Goal: Task Accomplishment & Management: Complete application form

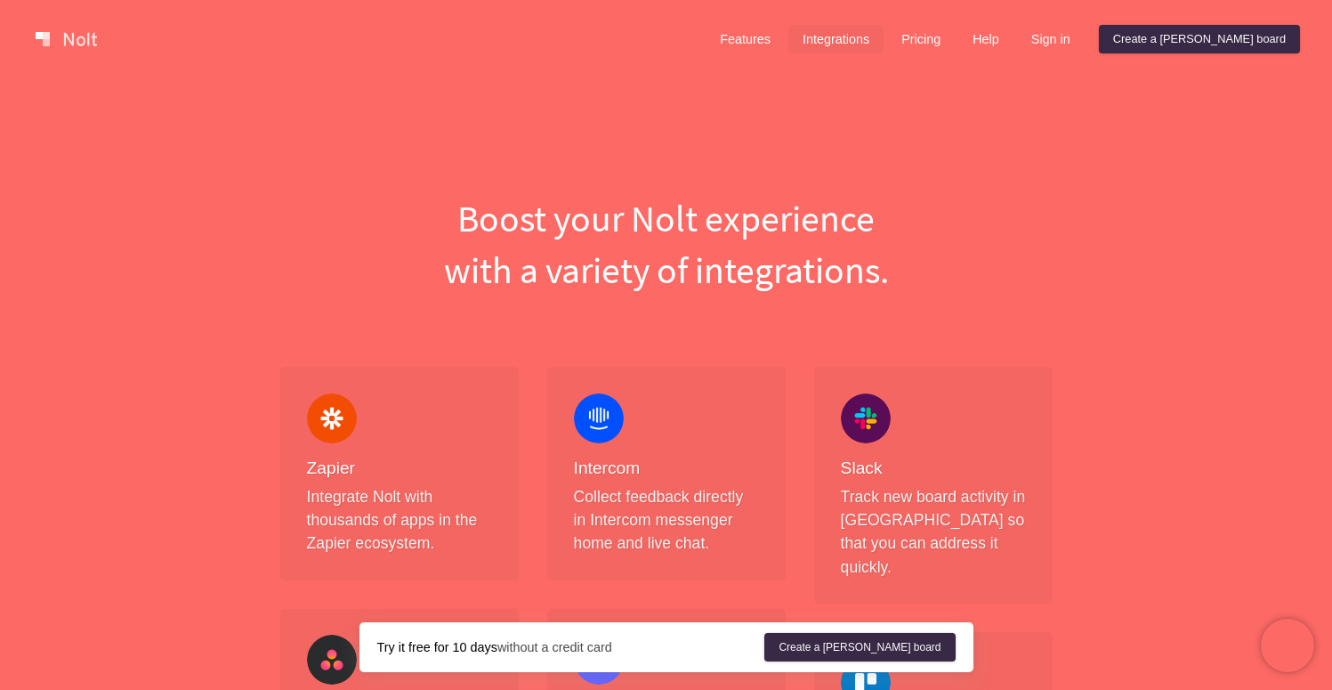
click at [955, 45] on link "Pricing" at bounding box center [921, 39] width 68 height 28
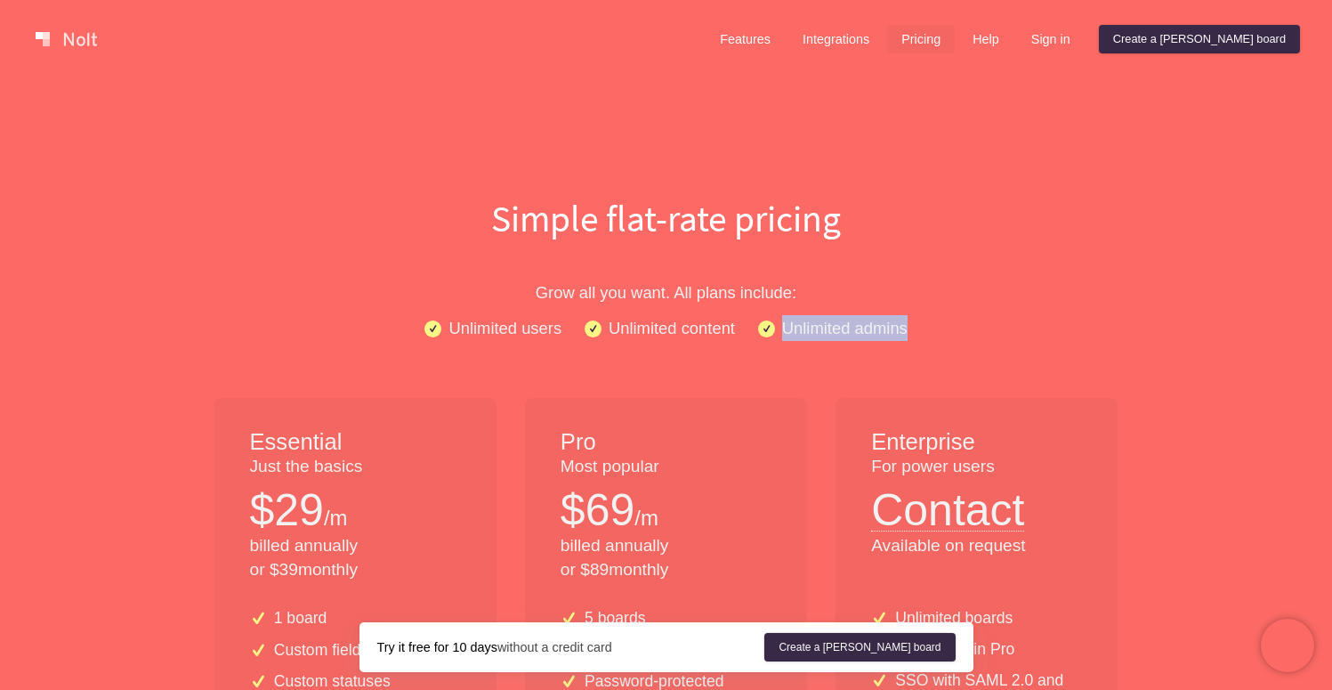
drag, startPoint x: 929, startPoint y: 333, endPoint x: 782, endPoint y: 331, distance: 146.8
click at [782, 331] on div "Unlimited users Unlimited content Unlimited admins" at bounding box center [666, 328] width 1139 height 26
click at [927, 336] on div "Unlimited users Unlimited content Unlimited admins" at bounding box center [666, 328] width 1139 height 26
drag, startPoint x: 909, startPoint y: 326, endPoint x: 778, endPoint y: 327, distance: 131.7
click at [778, 327] on div "Unlimited users Unlimited content Unlimited admins" at bounding box center [666, 328] width 1139 height 26
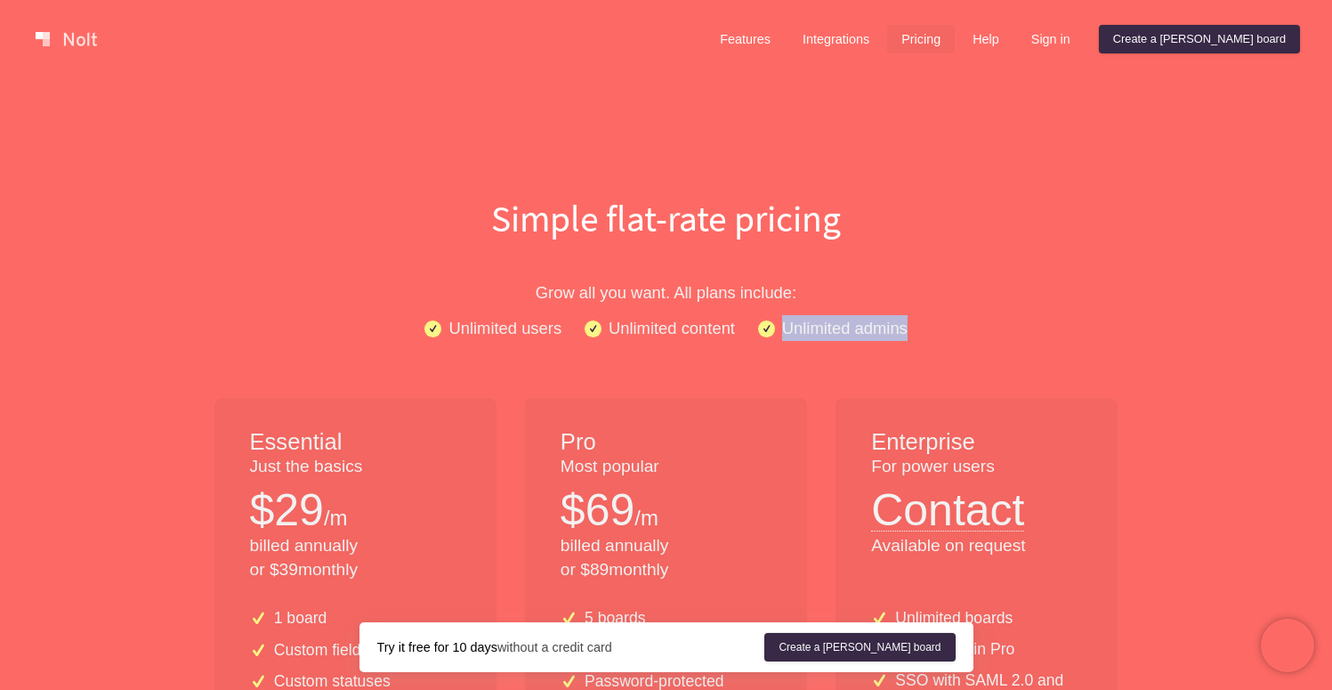
click at [784, 327] on p "Unlimited admins" at bounding box center [844, 328] width 125 height 26
drag, startPoint x: 784, startPoint y: 327, endPoint x: 918, endPoint y: 334, distance: 134.5
click at [918, 334] on div "Unlimited users Unlimited content Unlimited admins" at bounding box center [666, 328] width 1139 height 26
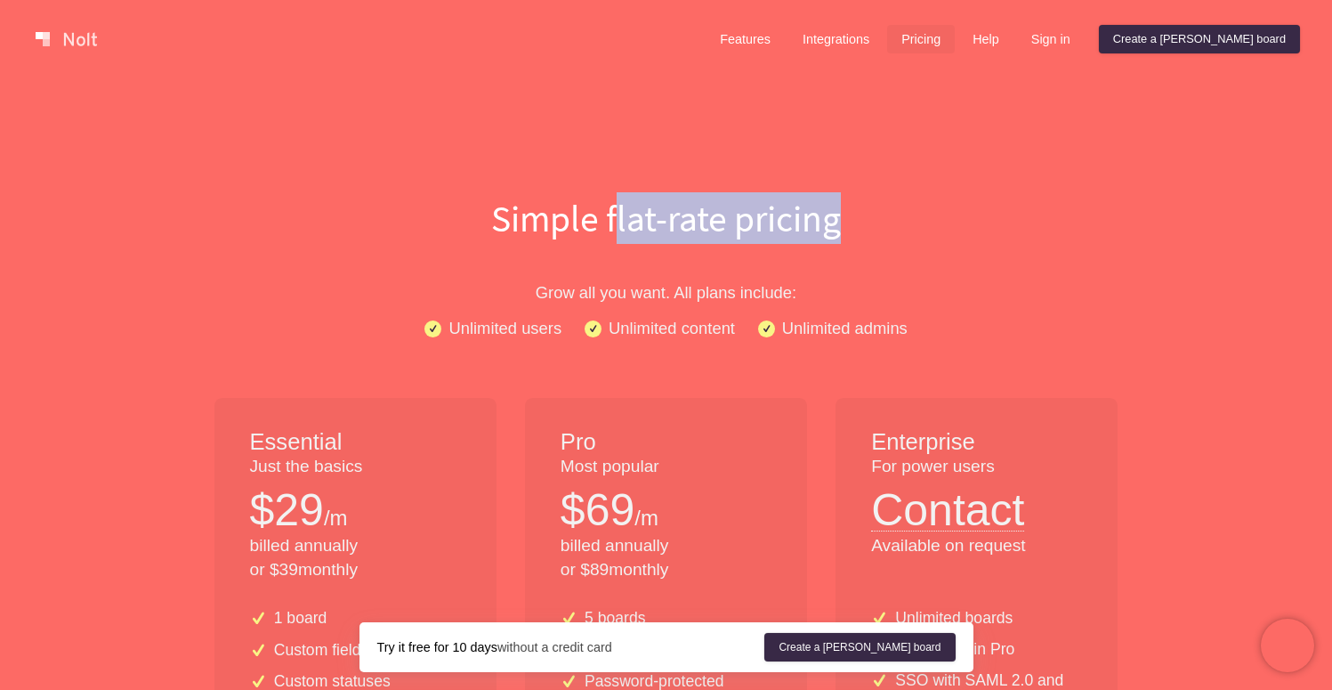
drag, startPoint x: 860, startPoint y: 225, endPoint x: 610, endPoint y: 220, distance: 250.1
click at [610, 220] on h1 "Simple flat-rate pricing" at bounding box center [666, 218] width 1139 height 52
drag, startPoint x: 602, startPoint y: 220, endPoint x: 856, endPoint y: 220, distance: 254.5
click at [856, 220] on h1 "Simple flat-rate pricing" at bounding box center [666, 218] width 1139 height 52
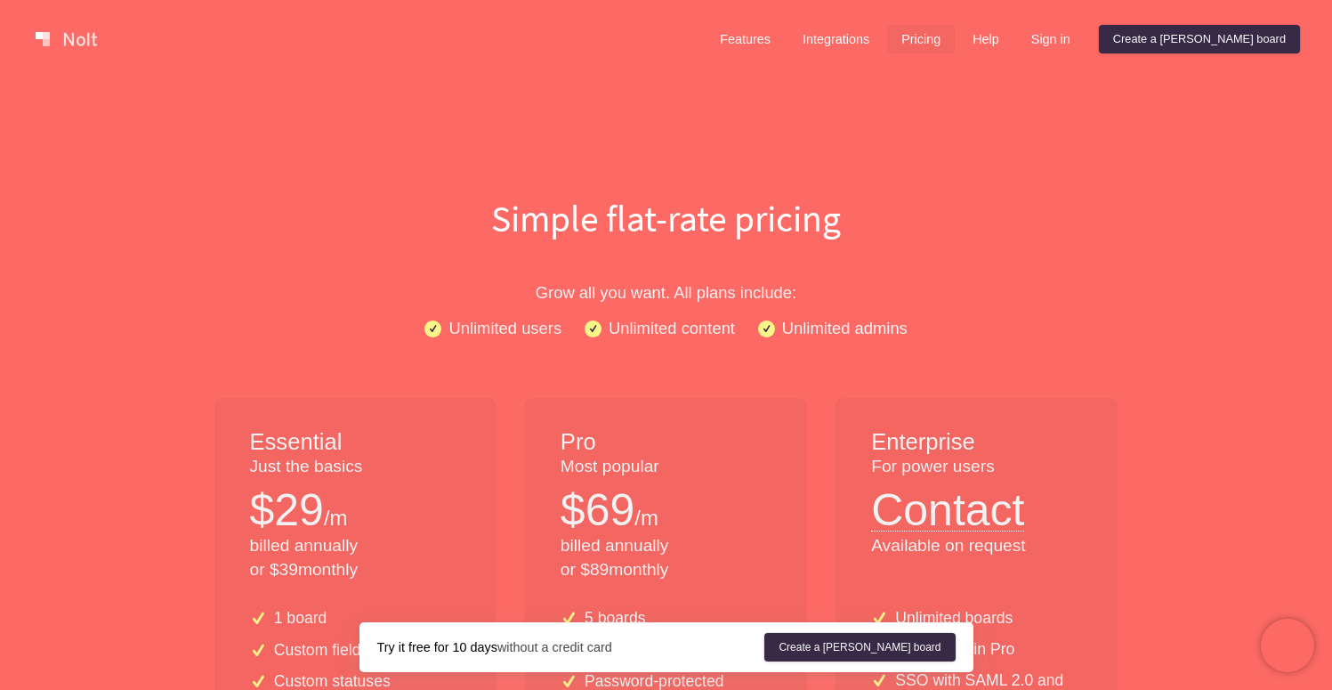
click at [842, 218] on h1 "Simple flat-rate pricing" at bounding box center [666, 218] width 1139 height 52
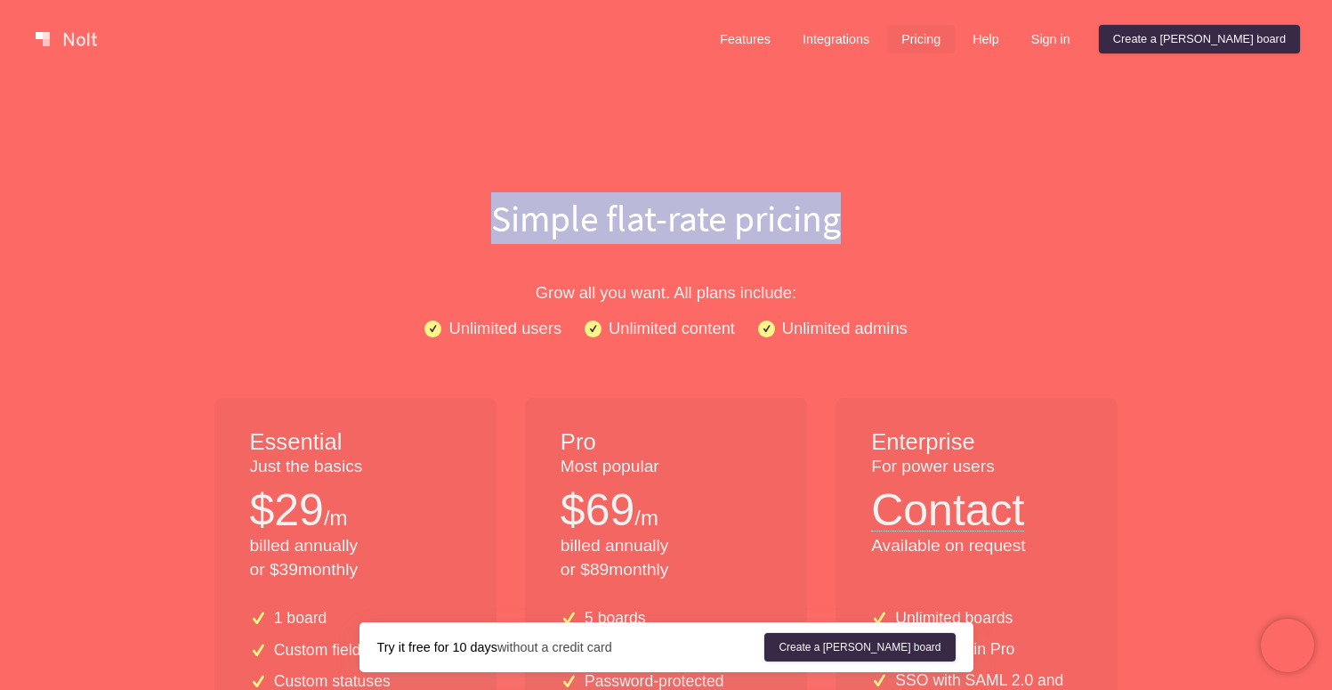
drag, startPoint x: 842, startPoint y: 220, endPoint x: 493, endPoint y: 226, distance: 348.9
click at [493, 226] on h1 "Simple flat-rate pricing" at bounding box center [666, 218] width 1139 height 52
click at [497, 225] on h1 "Simple flat-rate pricing" at bounding box center [666, 218] width 1139 height 52
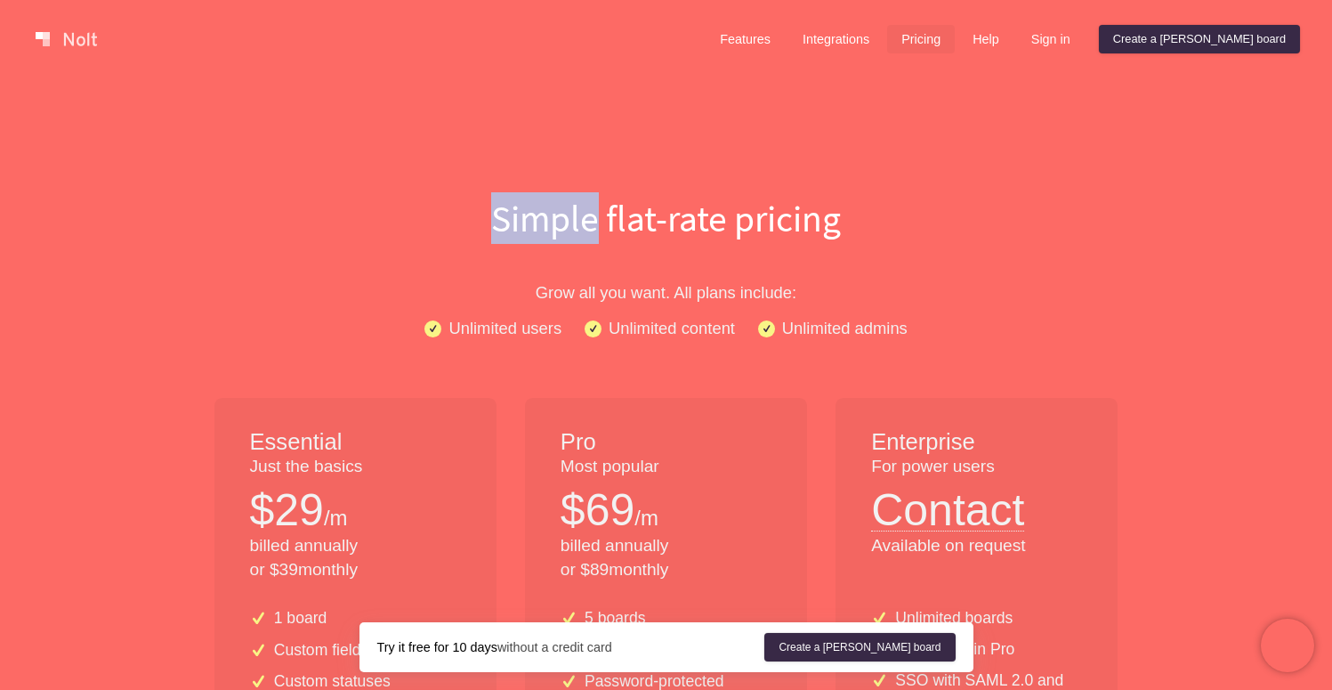
drag, startPoint x: 489, startPoint y: 225, endPoint x: 591, endPoint y: 217, distance: 102.6
click at [591, 217] on h1 "Simple flat-rate pricing" at bounding box center [666, 218] width 1139 height 52
click at [592, 217] on h1 "Simple flat-rate pricing" at bounding box center [666, 218] width 1139 height 52
click at [927, 335] on div "Unlimited users Unlimited content Unlimited admins" at bounding box center [666, 328] width 1139 height 26
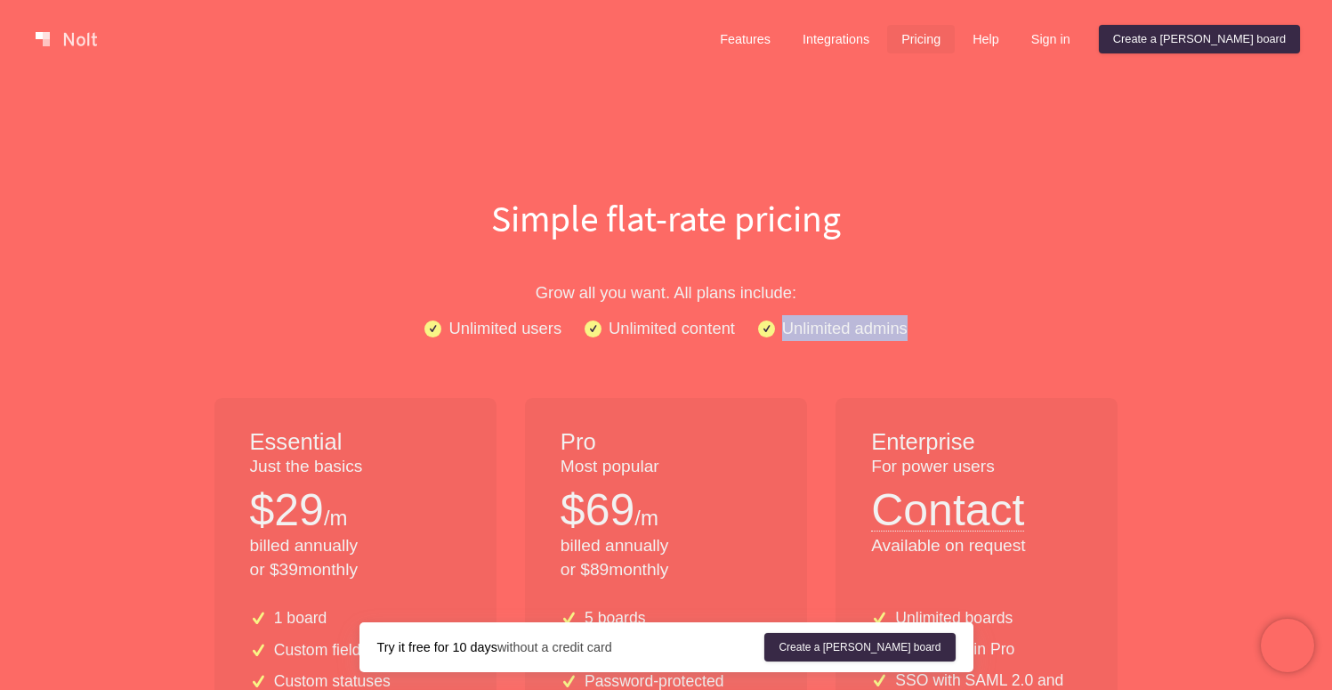
drag, startPoint x: 928, startPoint y: 331, endPoint x: 742, endPoint y: 324, distance: 186.1
click at [742, 324] on div "Unlimited users Unlimited content Unlimited admins" at bounding box center [666, 328] width 1139 height 26
click at [989, 322] on div "Unlimited users Unlimited content Unlimited admins" at bounding box center [666, 328] width 1139 height 26
click at [785, 47] on link "Features" at bounding box center [745, 39] width 79 height 28
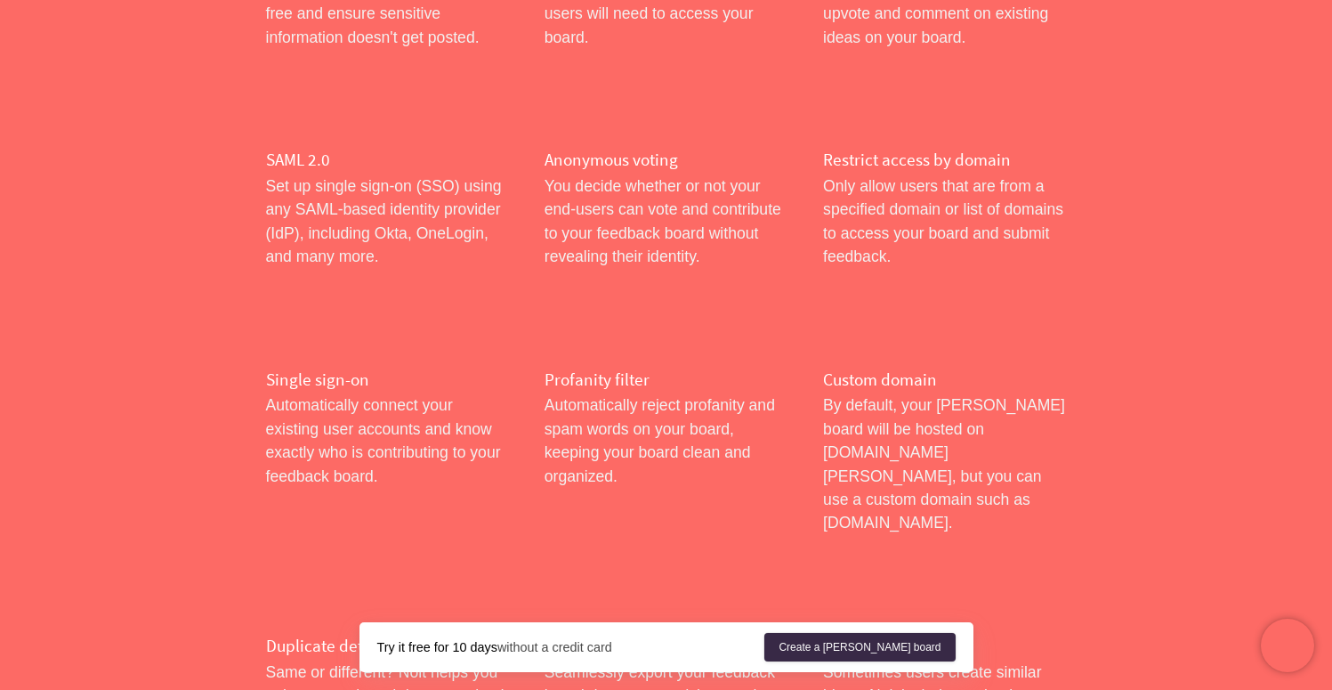
scroll to position [1162, 0]
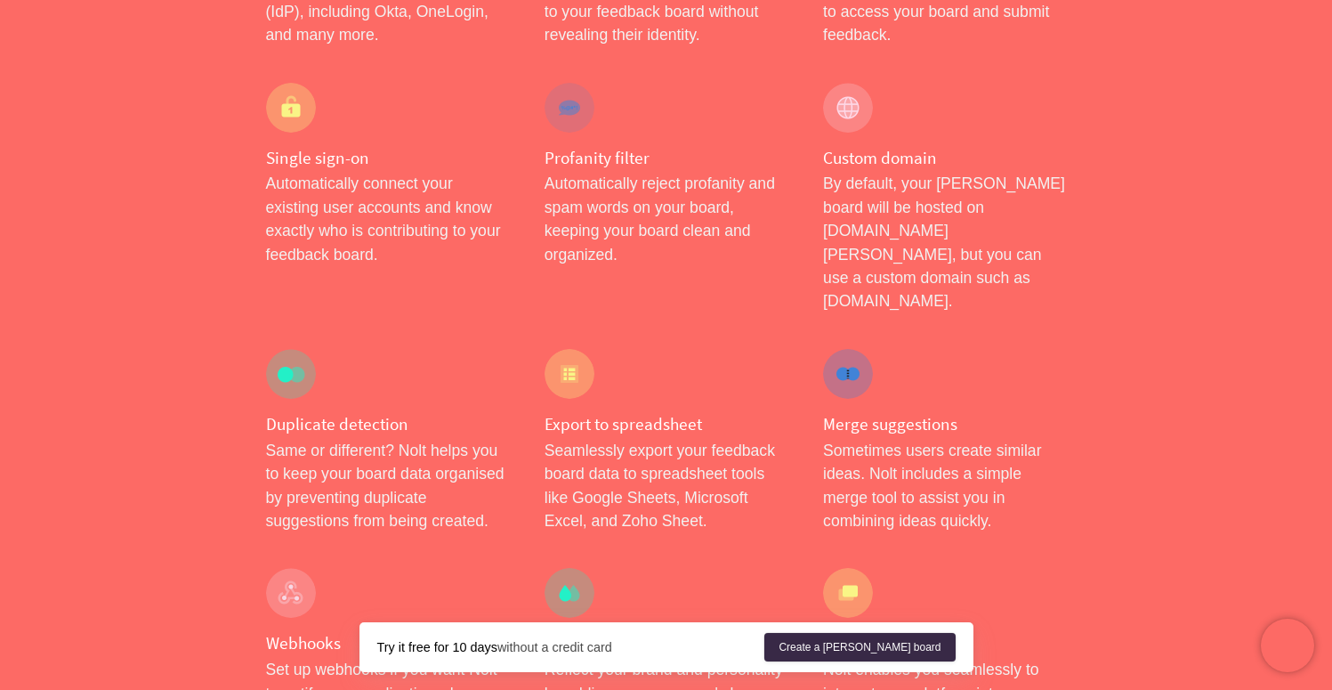
drag, startPoint x: 856, startPoint y: 327, endPoint x: 826, endPoint y: 327, distance: 30.3
click at [826, 349] on div at bounding box center [848, 374] width 50 height 50
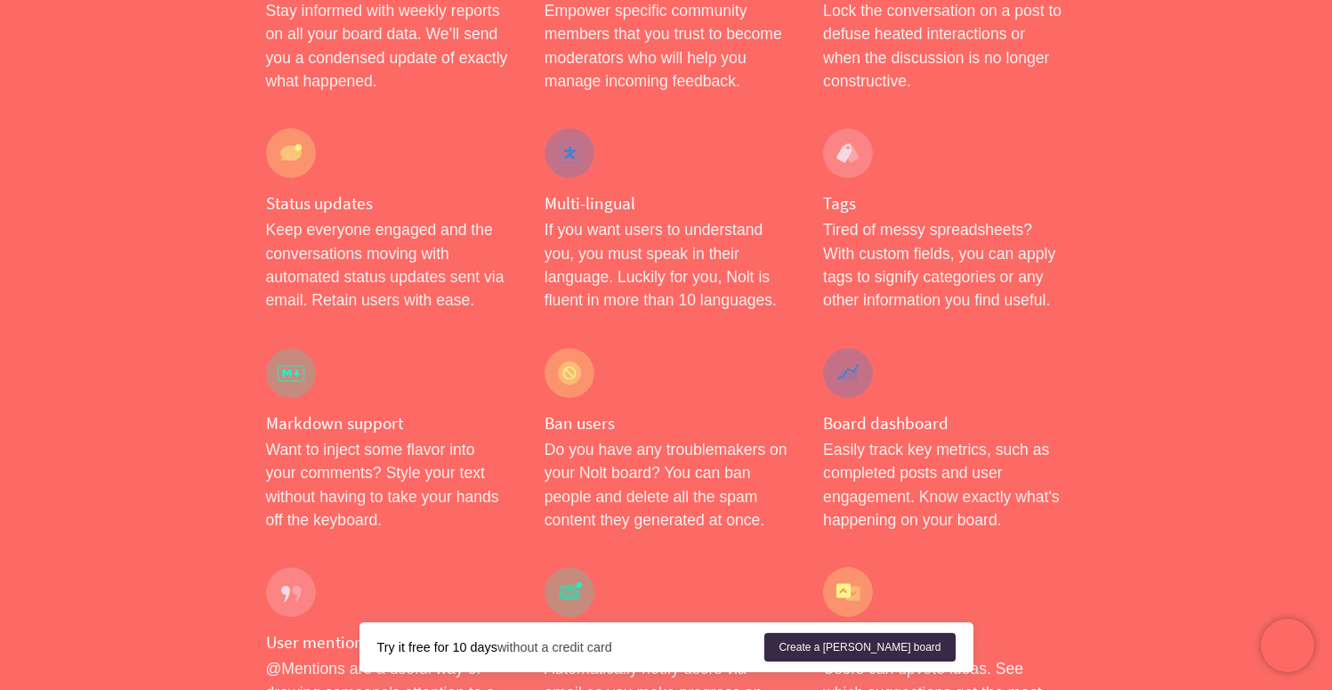
scroll to position [2921, 0]
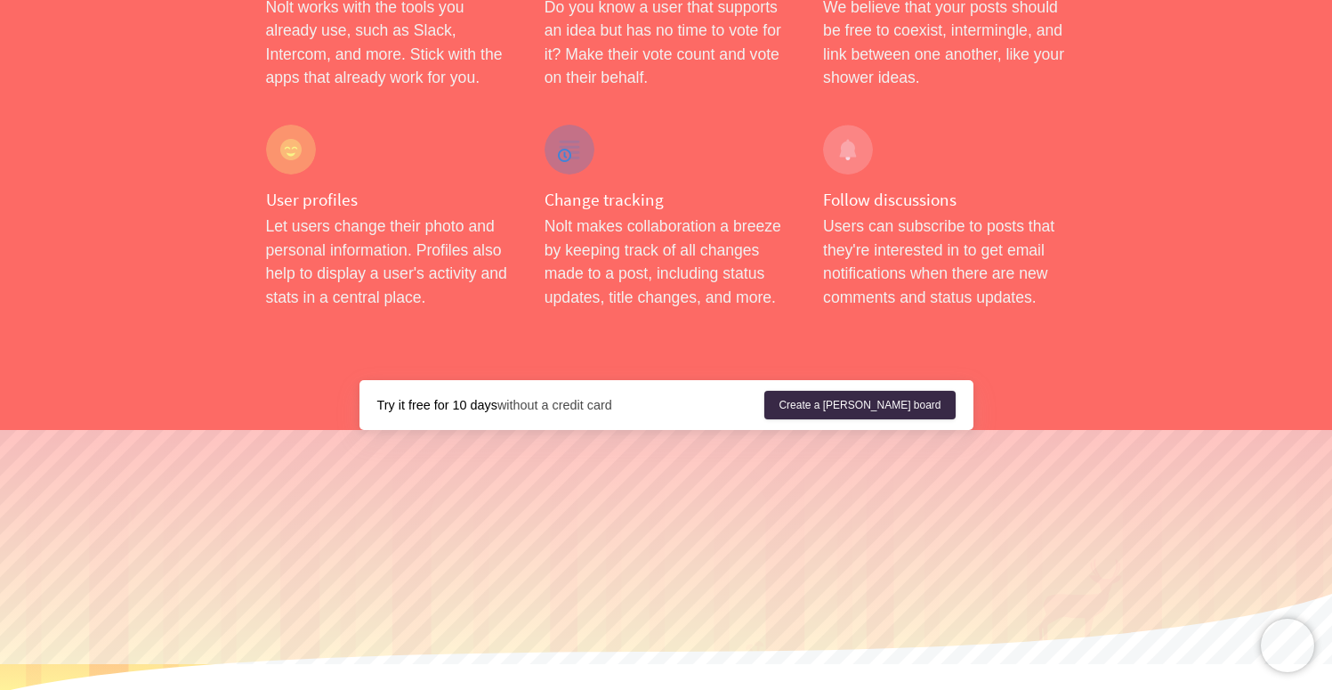
click at [710, 689] on link "Help" at bounding box center [713, 698] width 23 height 13
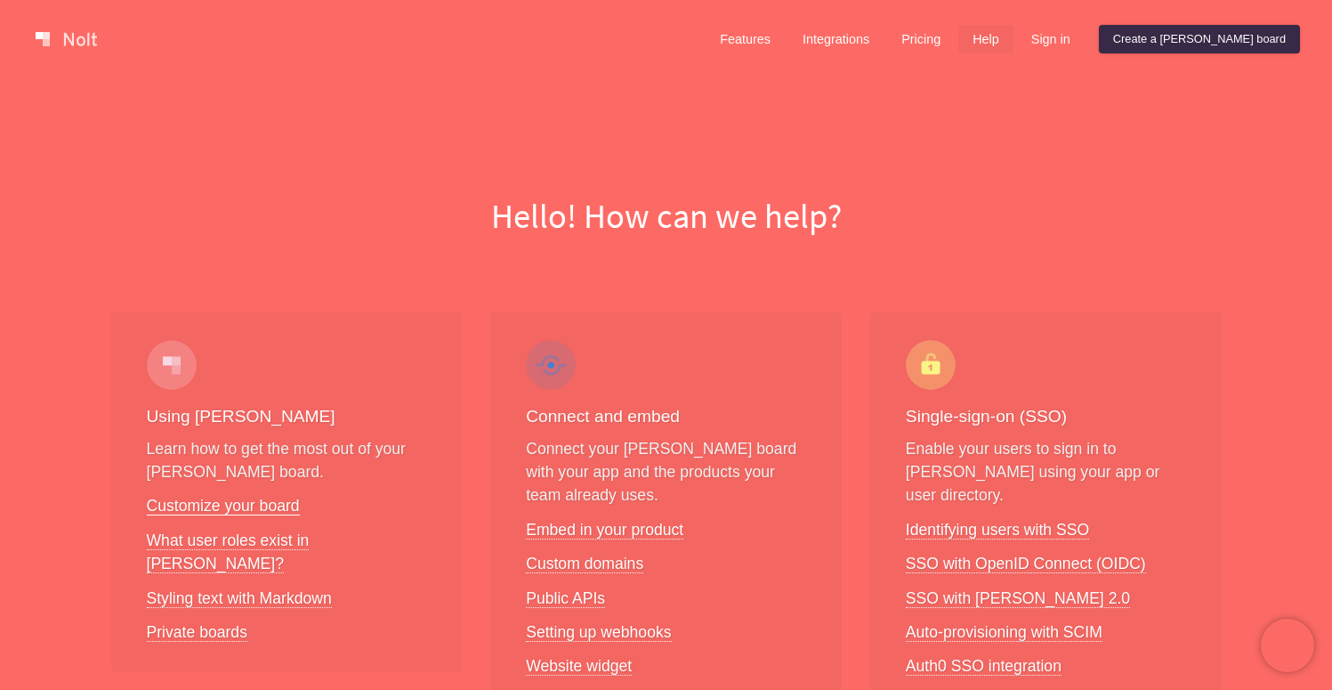
click at [226, 503] on link "Customize your board" at bounding box center [223, 506] width 153 height 19
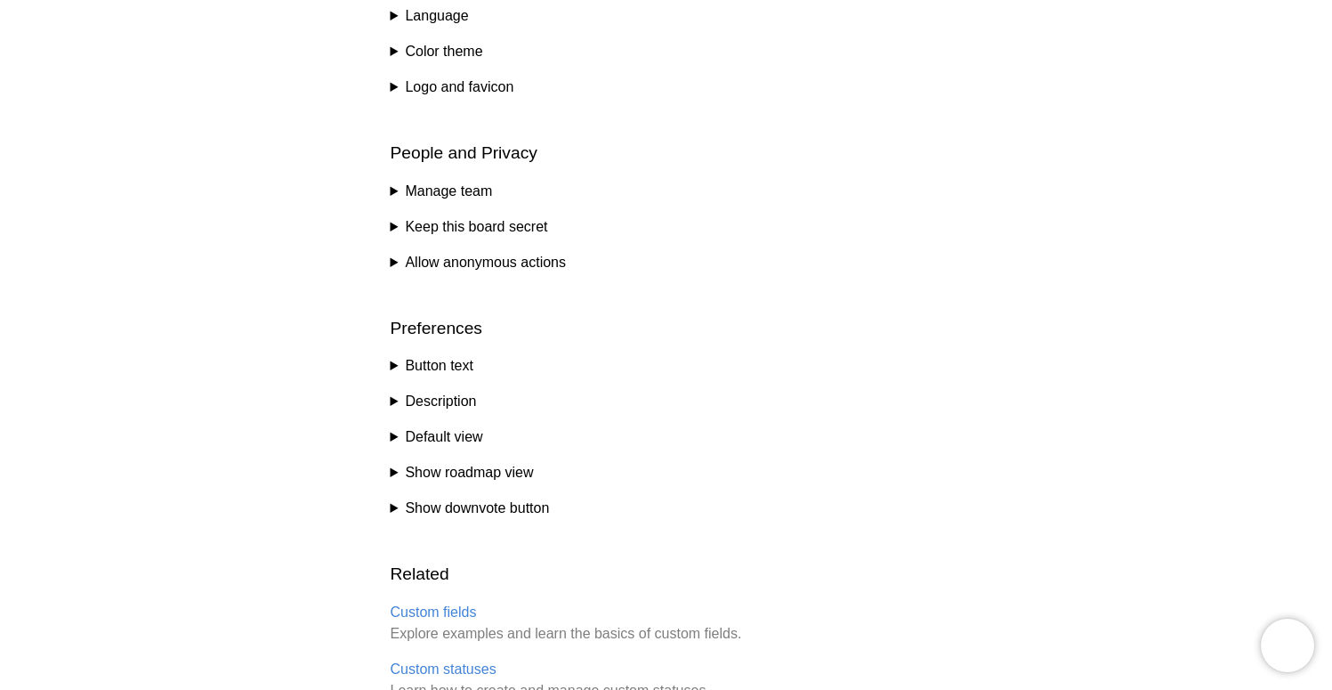
scroll to position [961, 0]
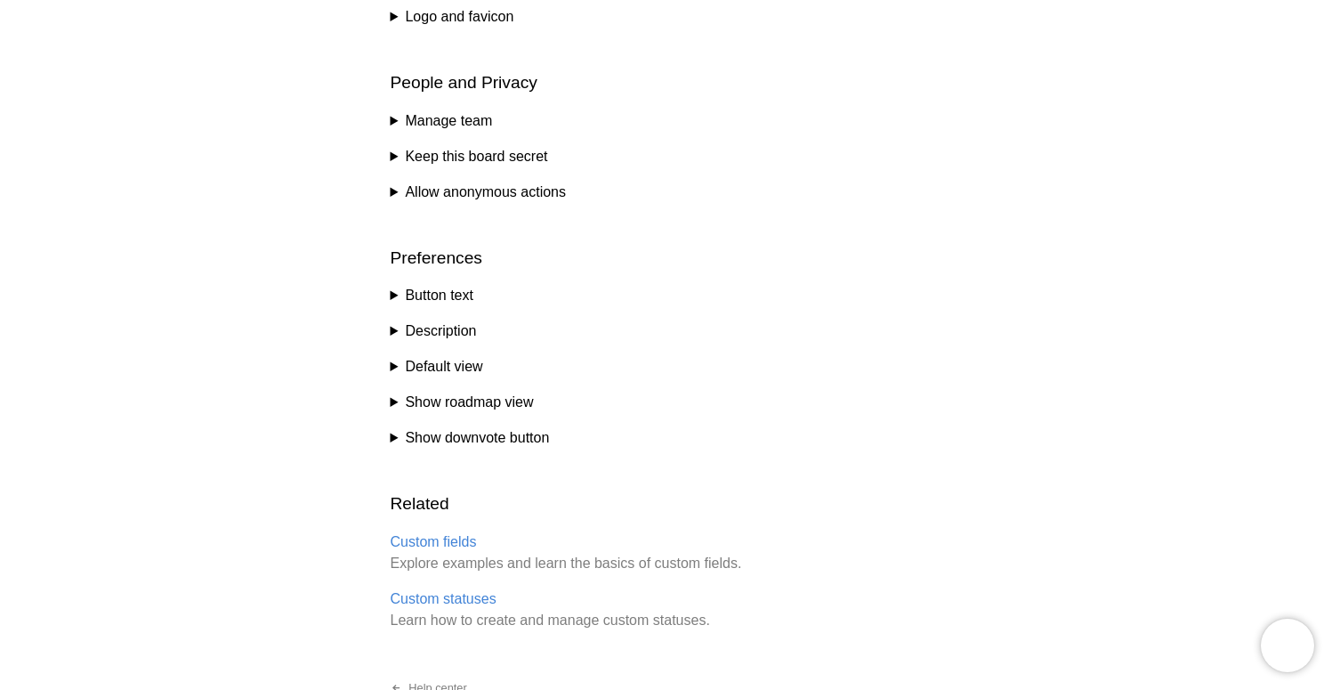
click at [391, 401] on summary "Show roadmap view" at bounding box center [667, 402] width 552 height 21
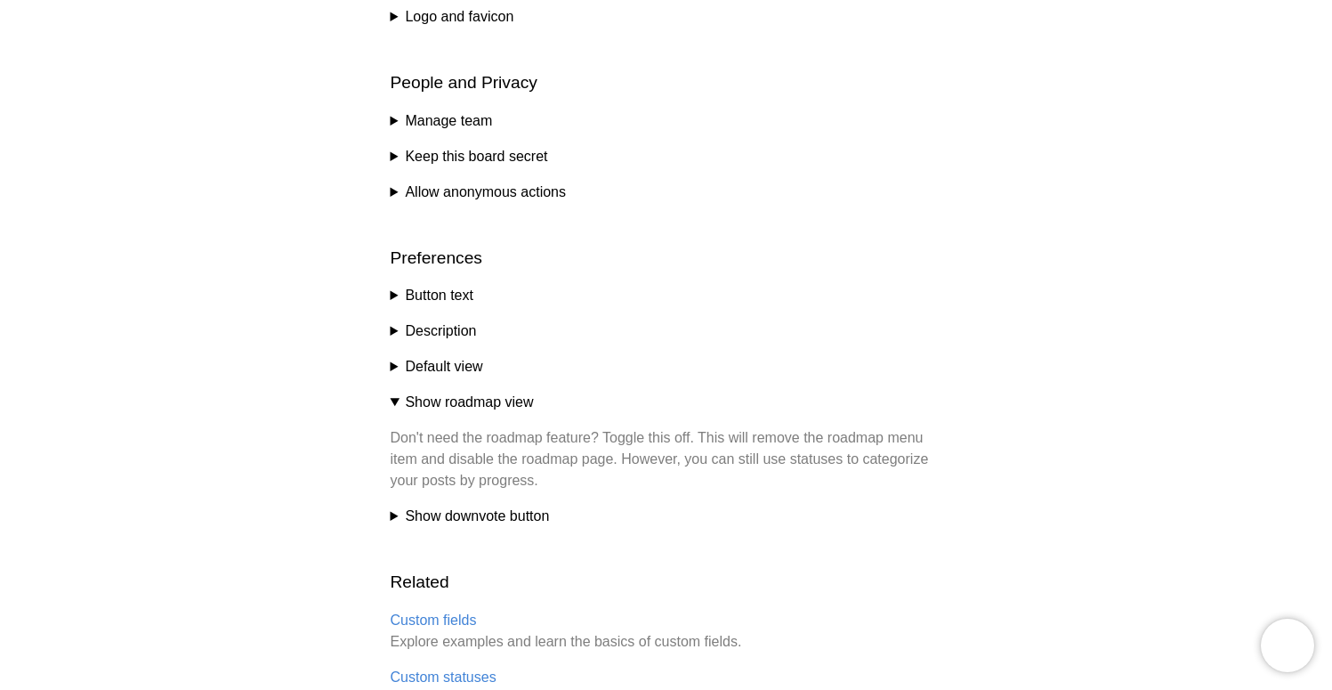
click at [414, 402] on summary "Show roadmap view" at bounding box center [667, 402] width 552 height 21
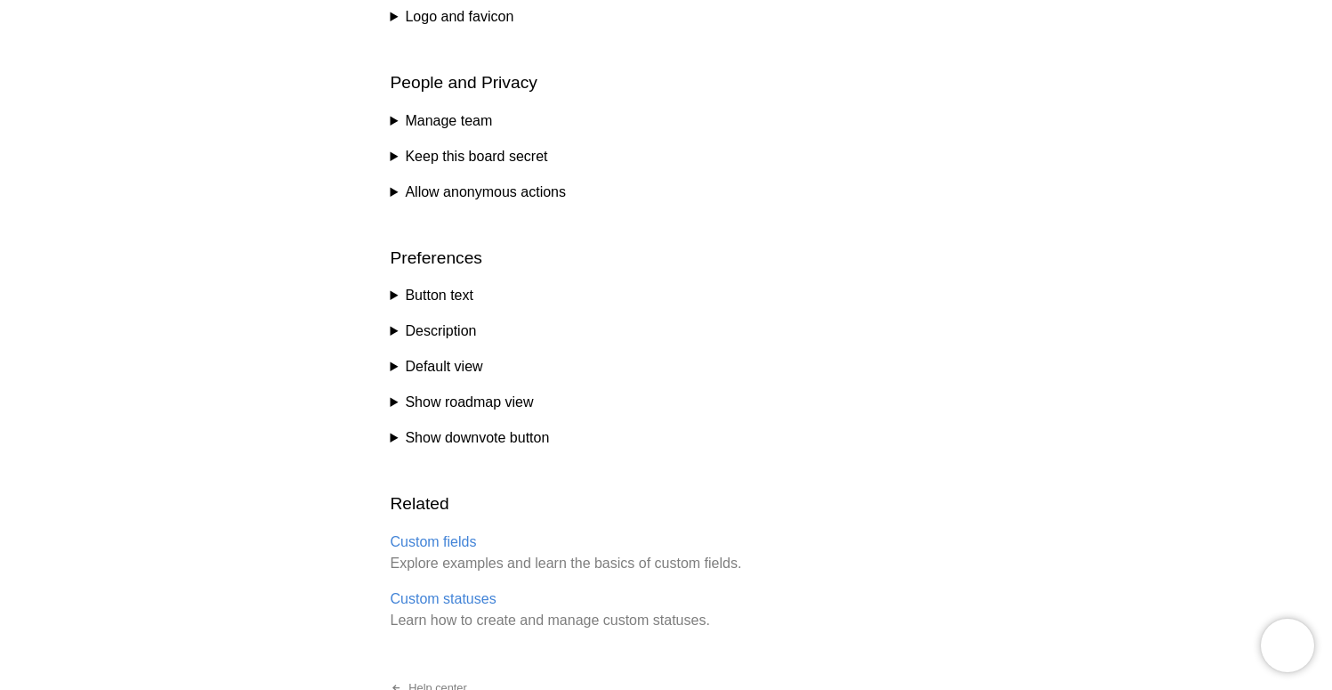
click at [465, 292] on summary "Button text" at bounding box center [667, 295] width 552 height 21
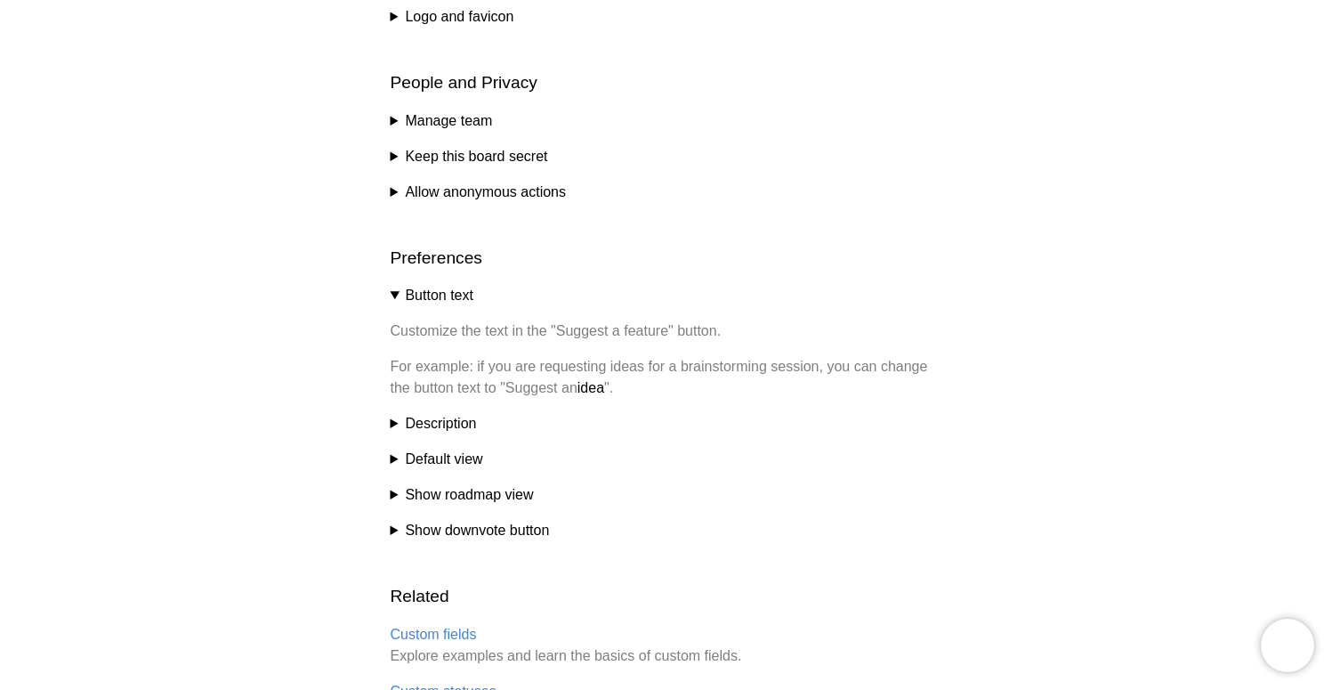
click at [461, 293] on summary "Button text" at bounding box center [667, 295] width 552 height 21
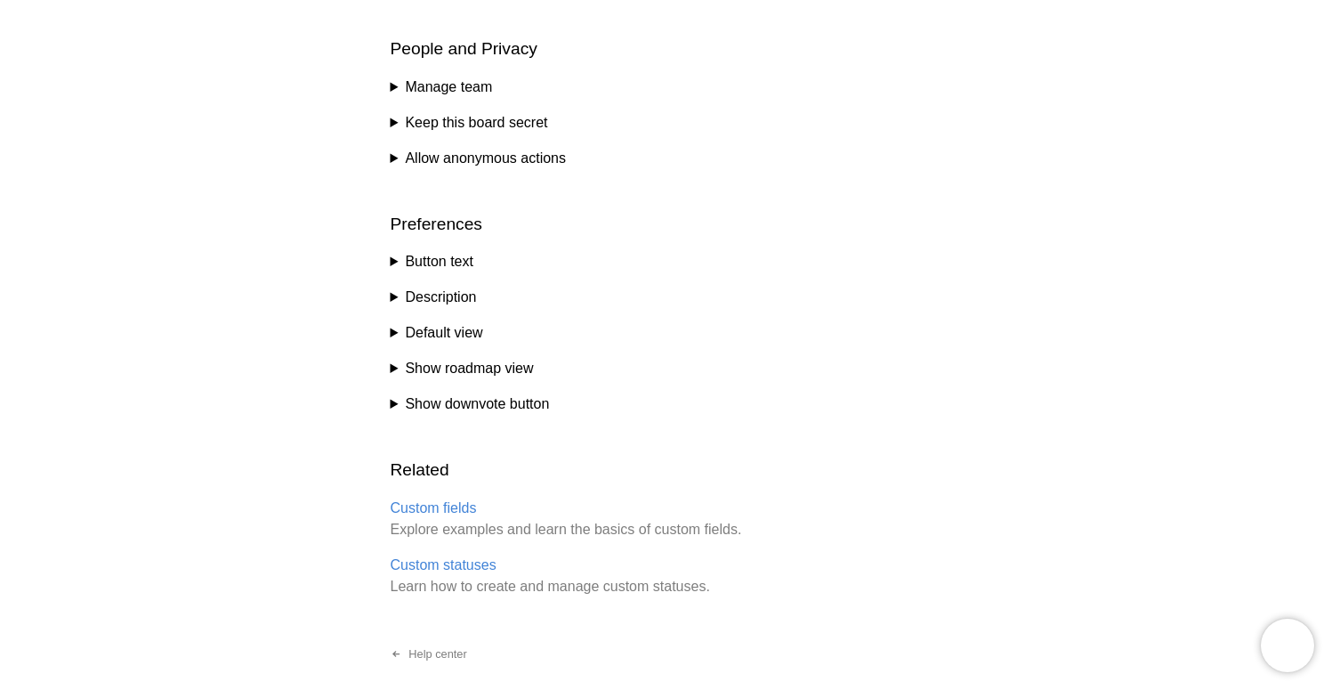
scroll to position [1079, 0]
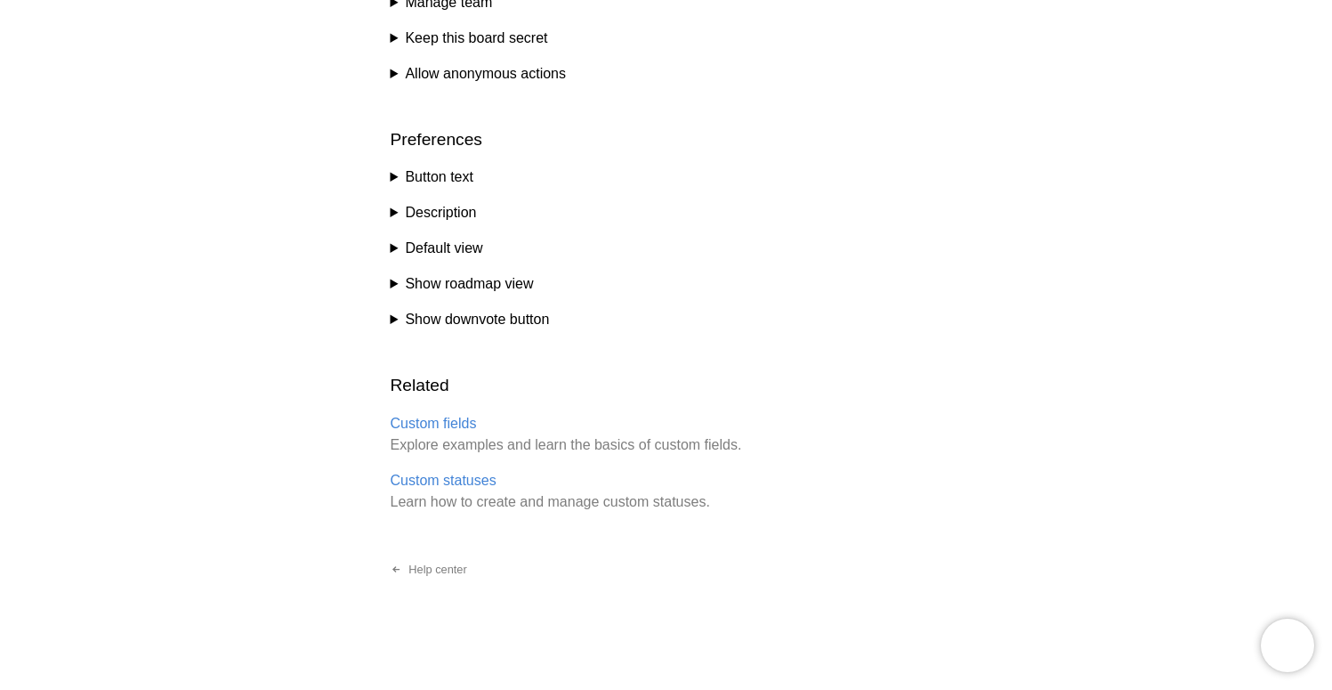
click at [470, 242] on summary "Default view" at bounding box center [667, 248] width 552 height 21
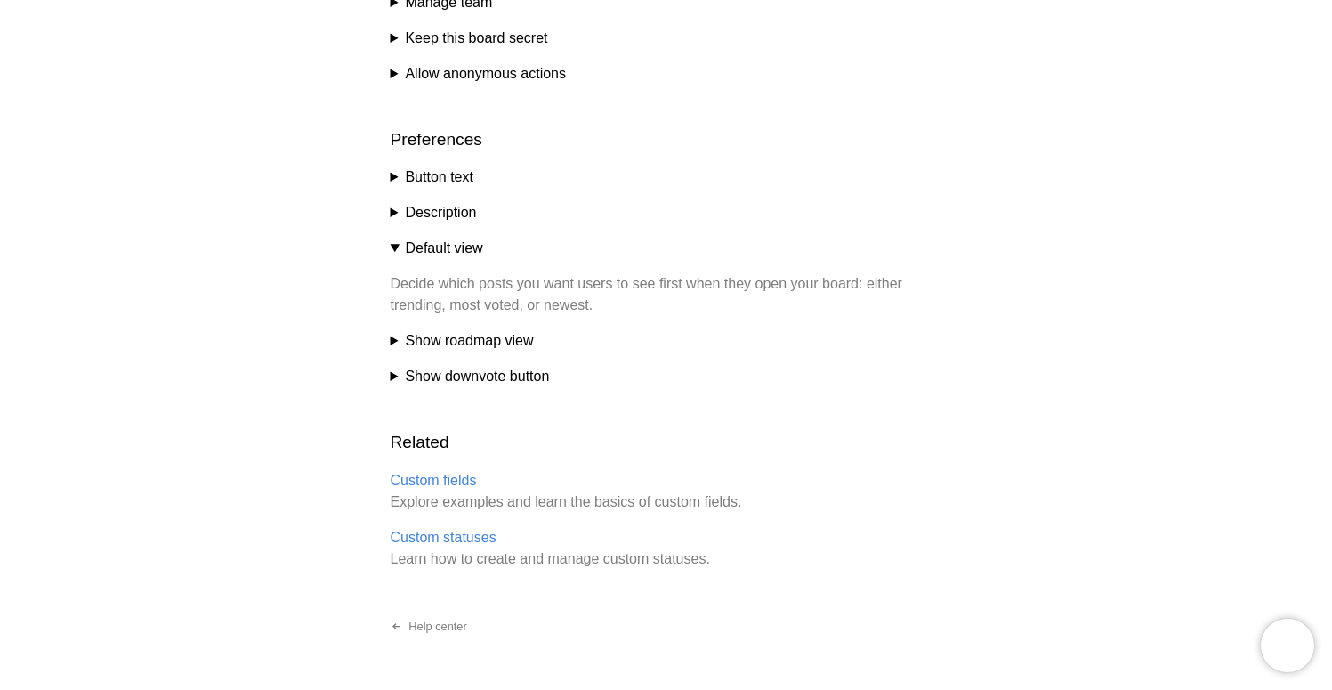
click at [468, 244] on summary "Default view" at bounding box center [667, 248] width 552 height 21
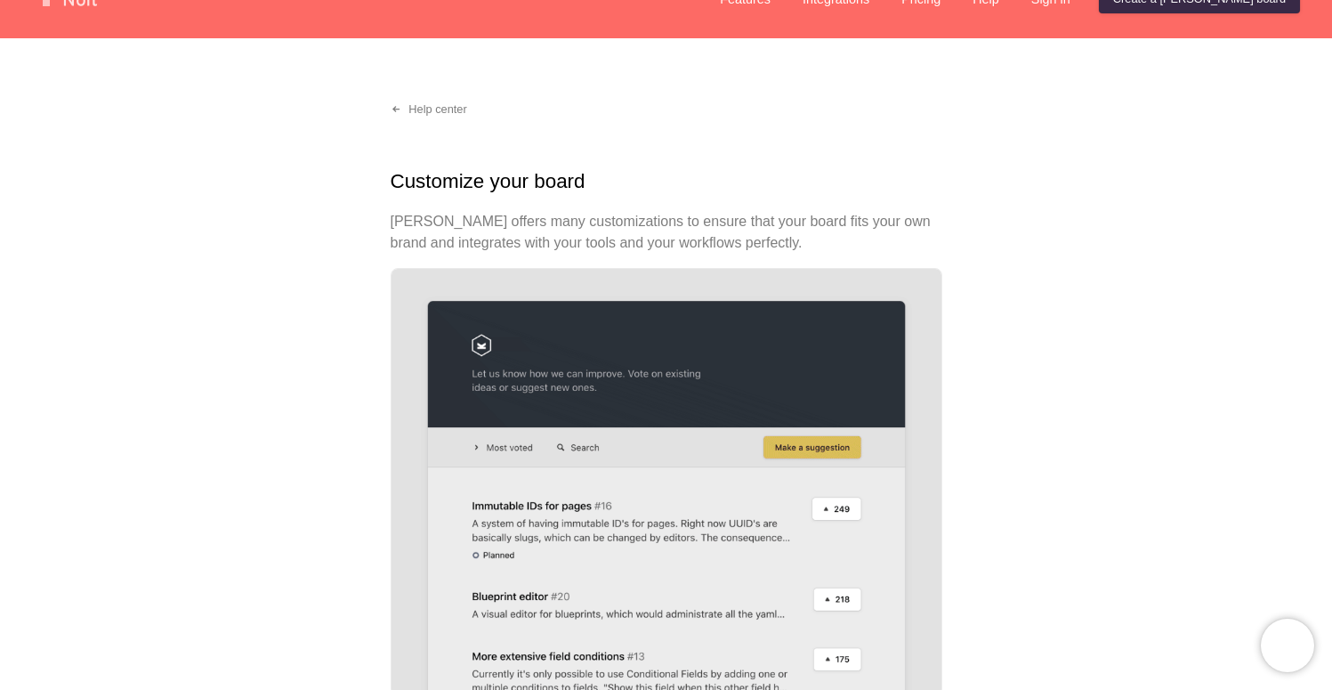
scroll to position [0, 0]
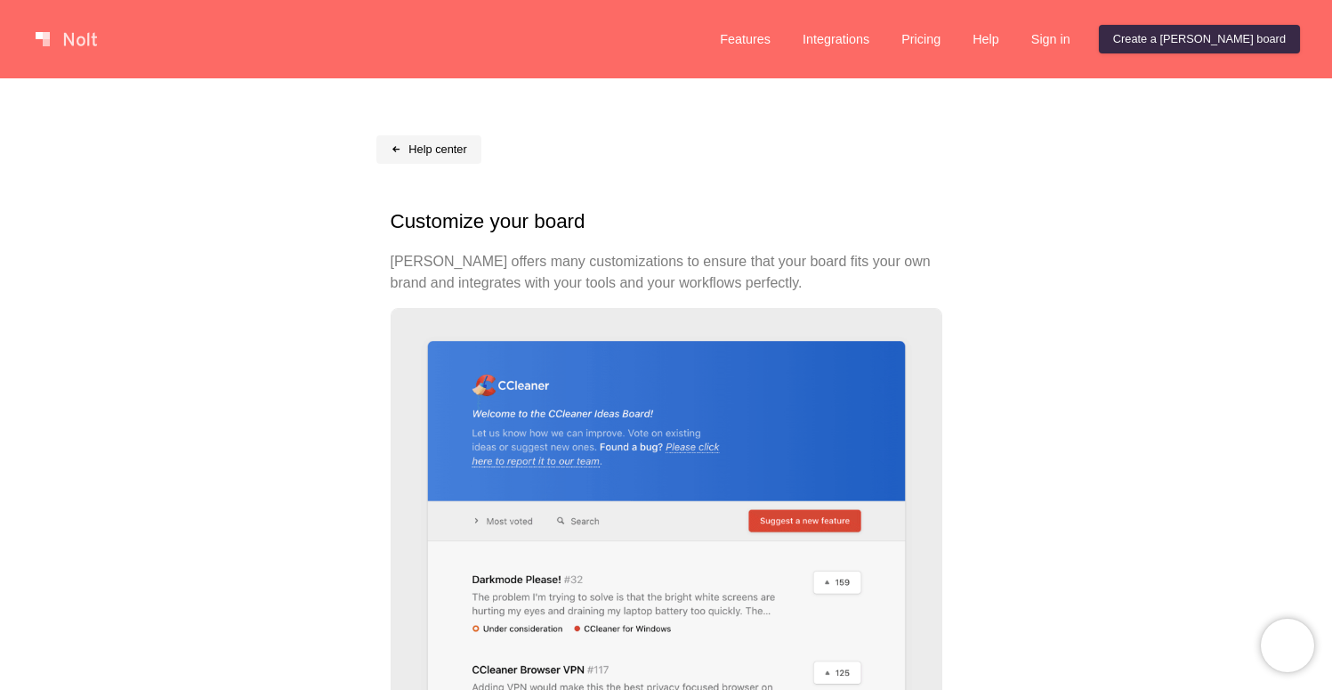
click at [385, 148] on link "Help center" at bounding box center [428, 149] width 105 height 28
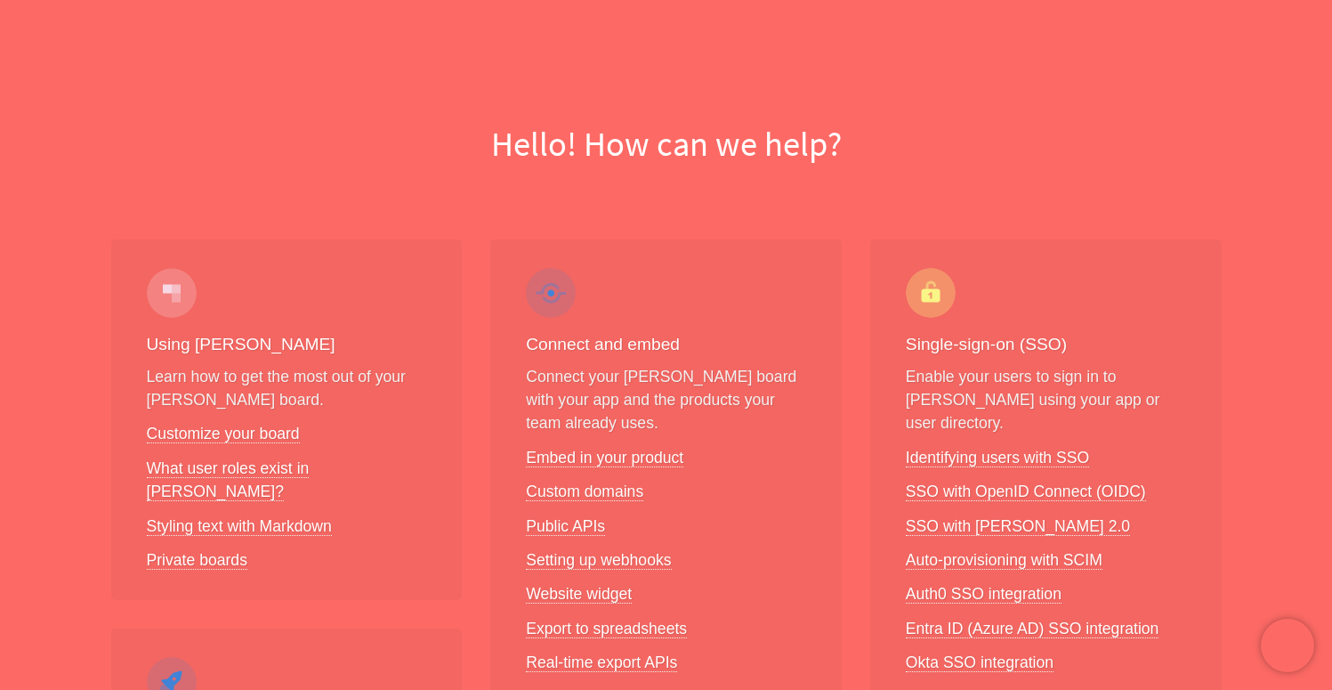
scroll to position [254, 0]
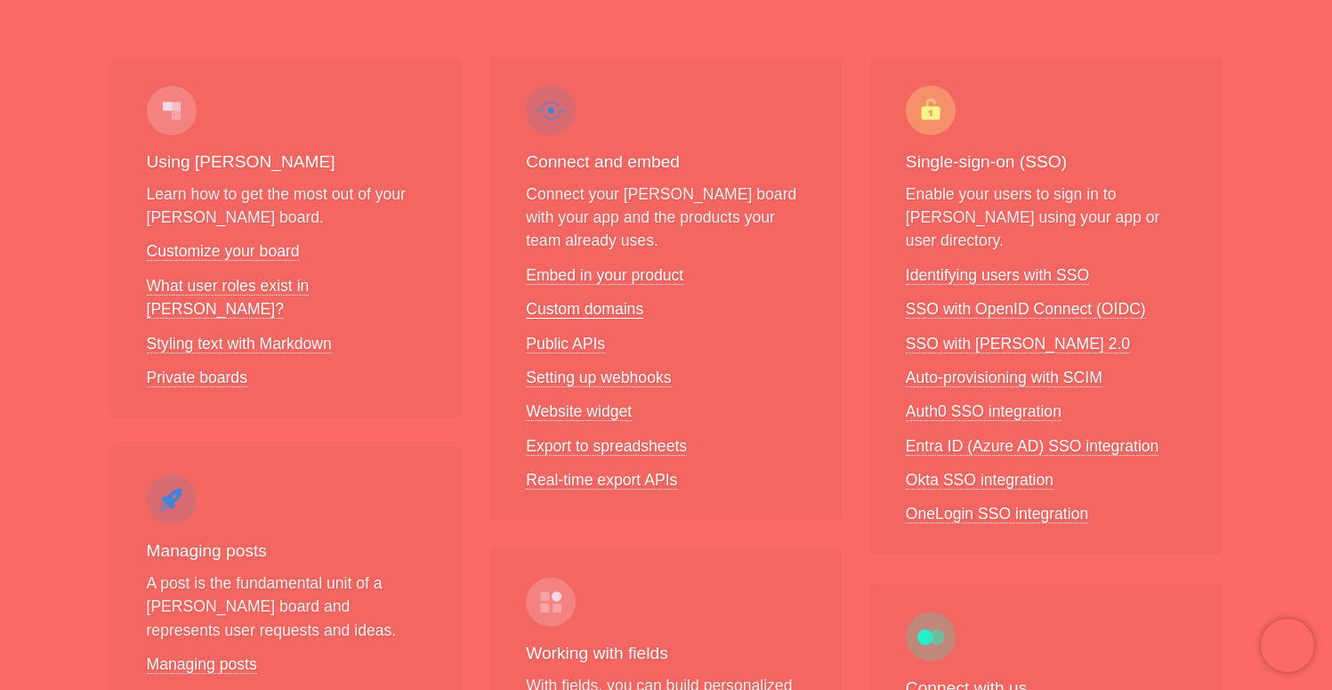
click at [586, 304] on link "Custom domains" at bounding box center [584, 309] width 117 height 19
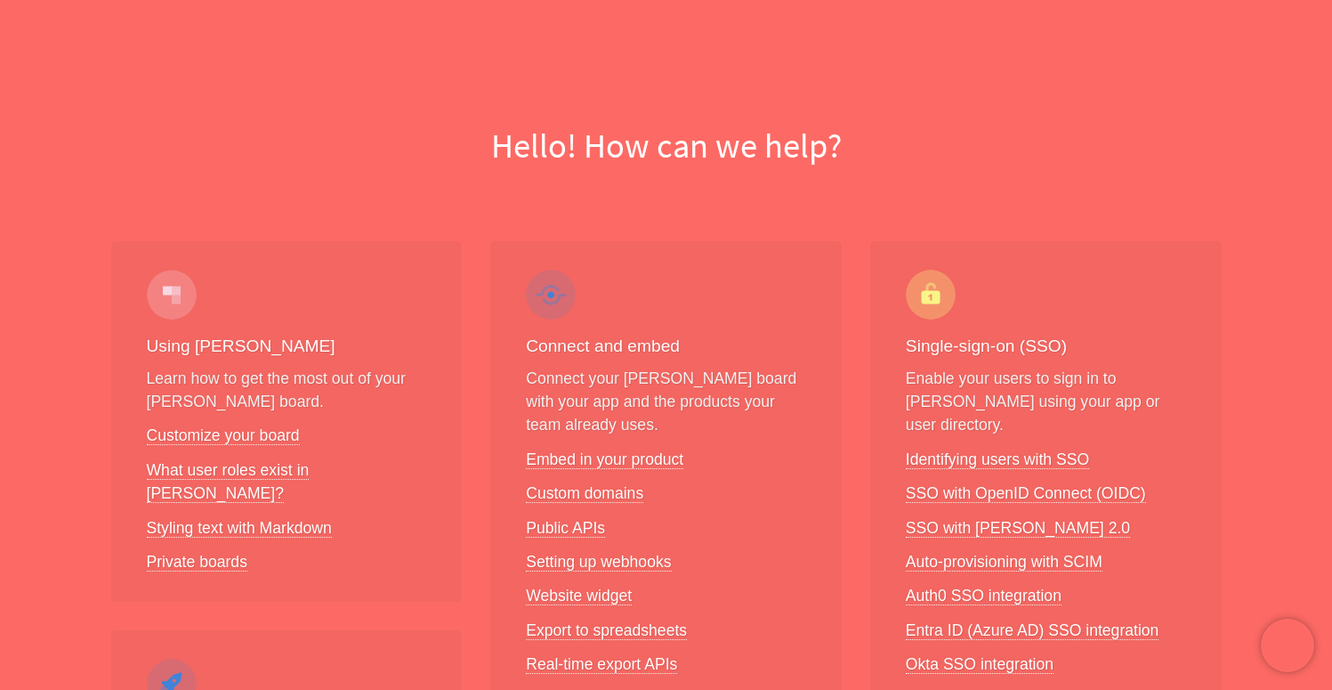
scroll to position [173, 0]
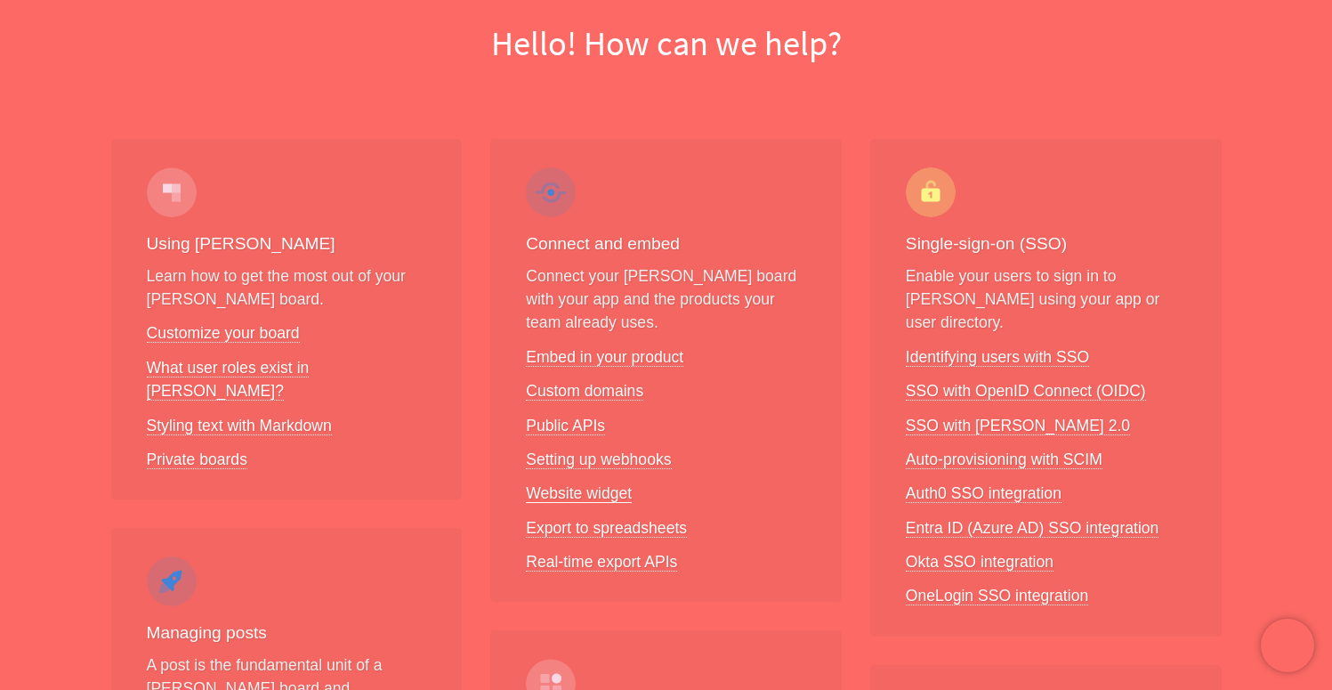
click at [590, 493] on link "Website widget" at bounding box center [579, 493] width 106 height 19
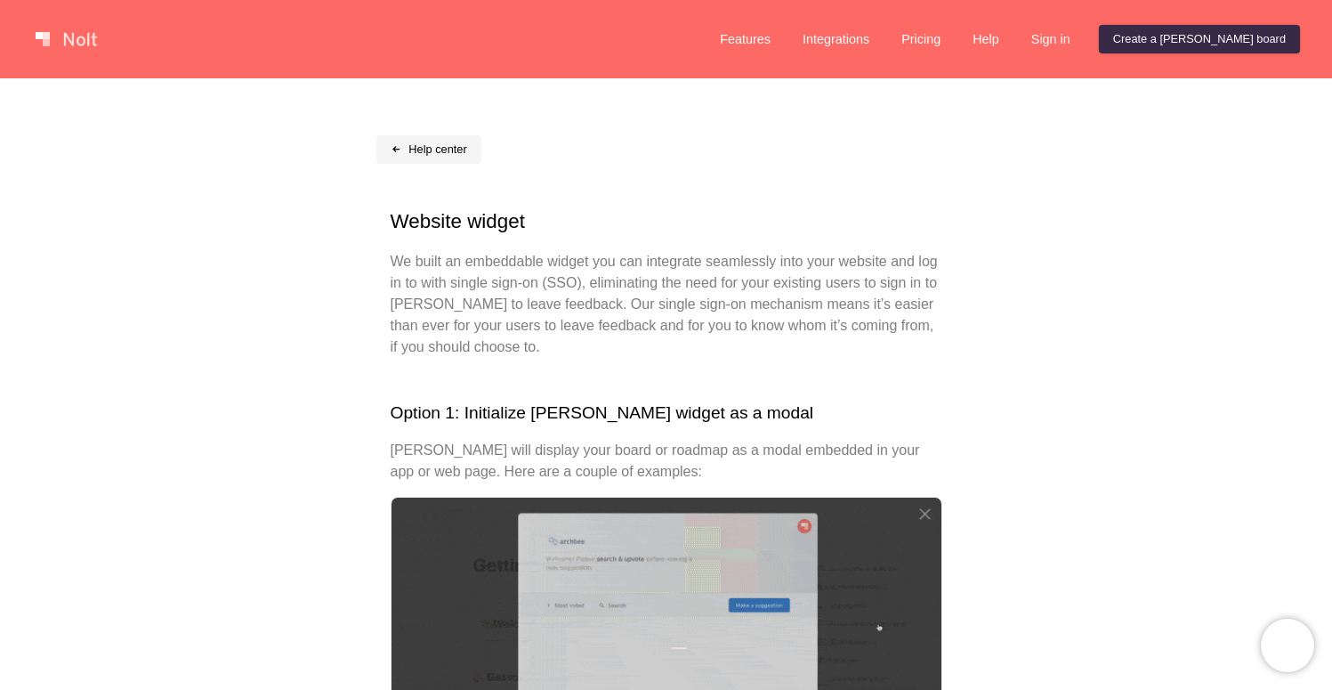
click at [408, 157] on link "Help center" at bounding box center [428, 149] width 105 height 28
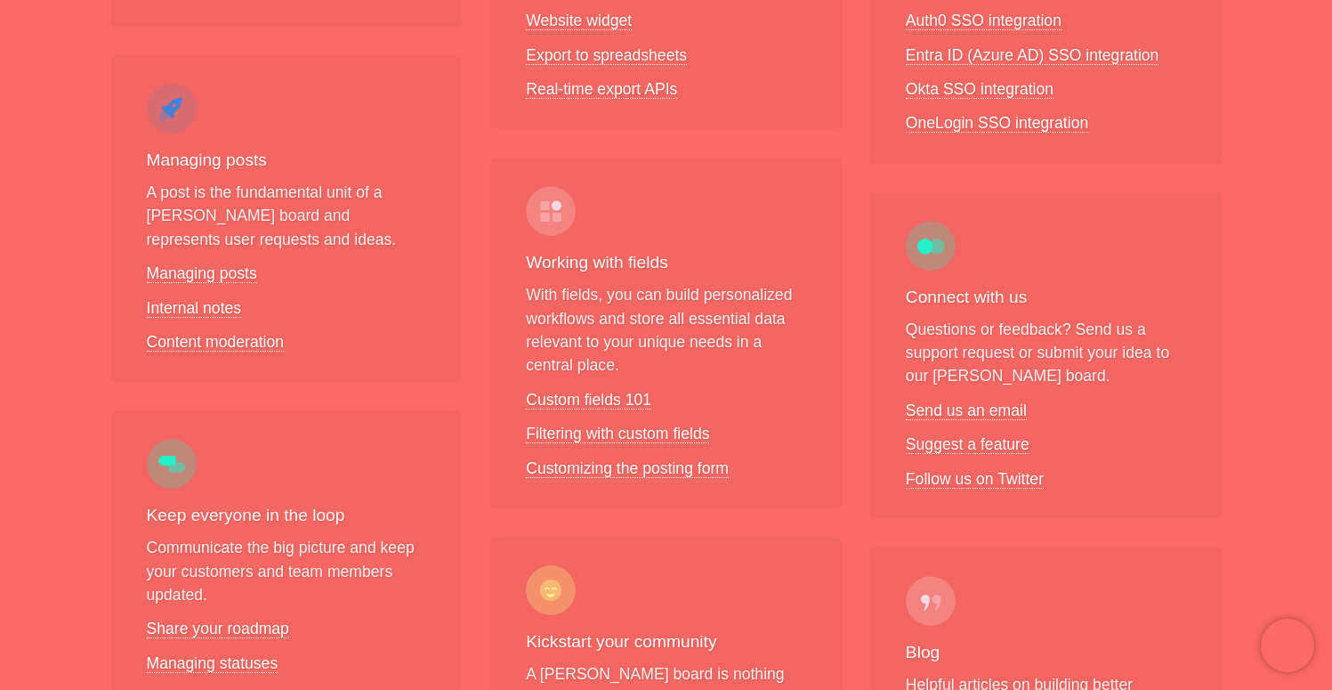
scroll to position [940, 0]
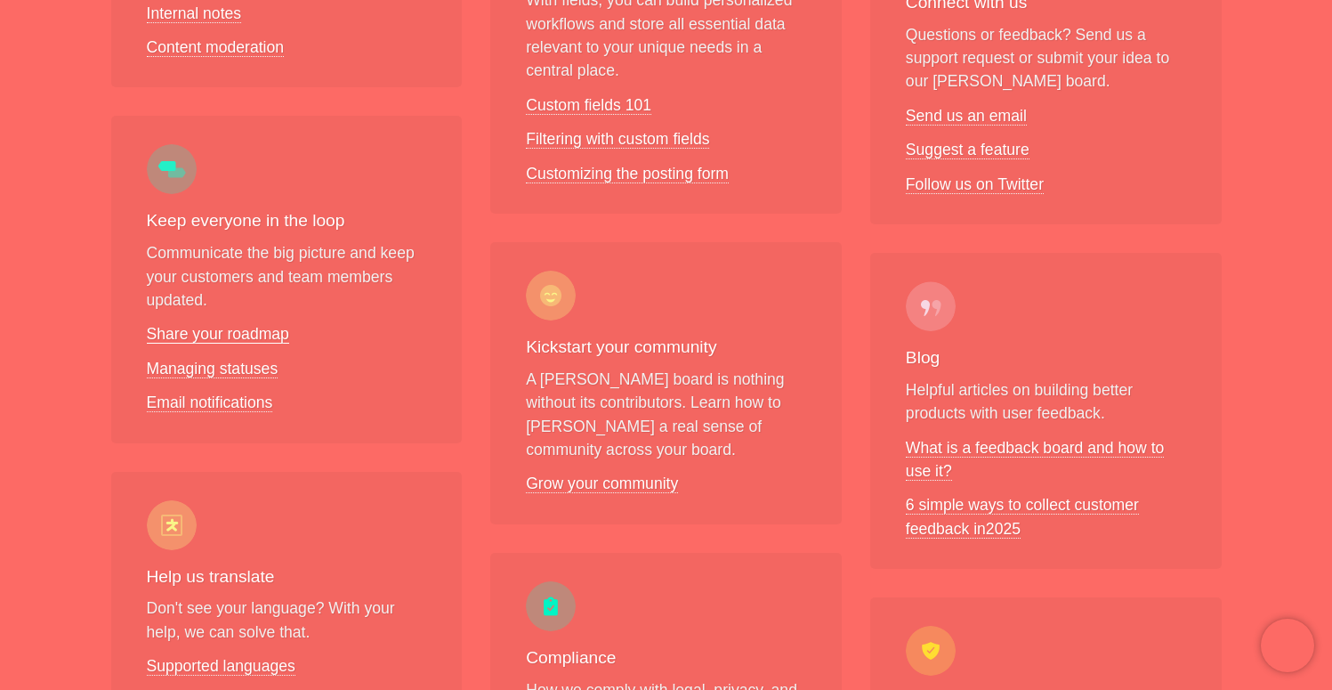
click at [229, 325] on link "Share your roadmap" at bounding box center [218, 334] width 142 height 19
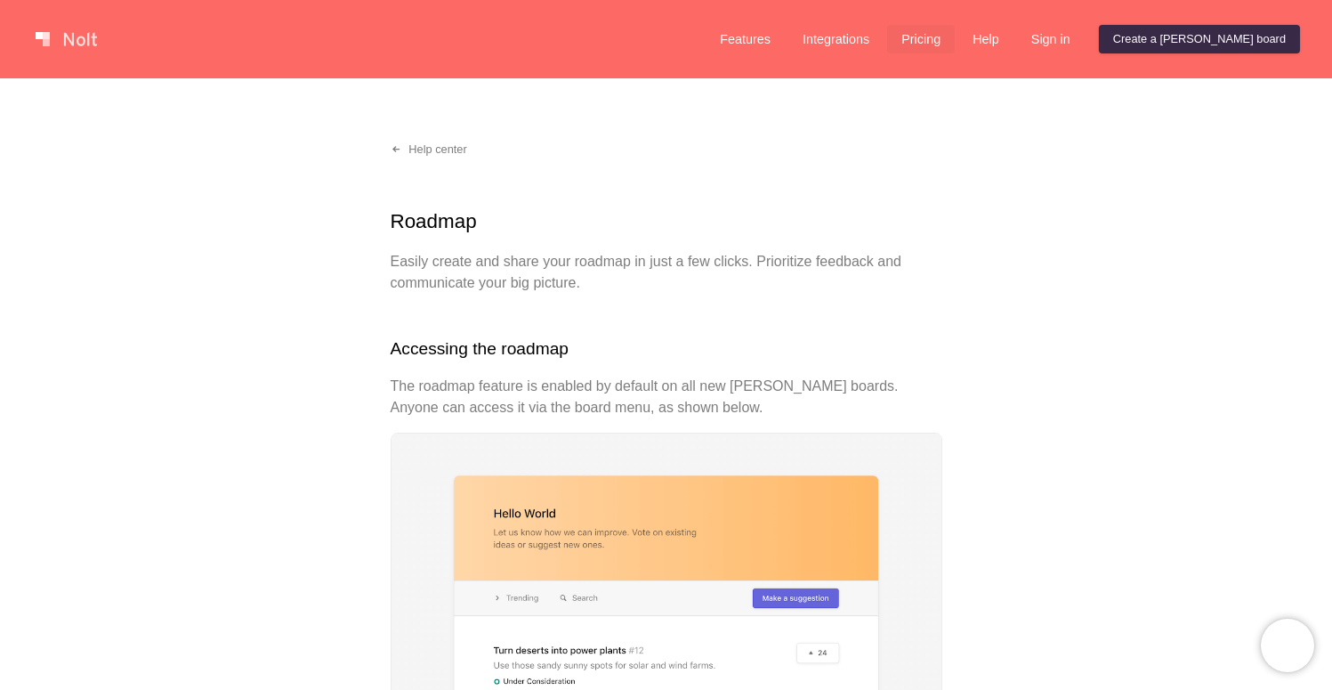
click at [955, 40] on link "Pricing" at bounding box center [921, 39] width 68 height 28
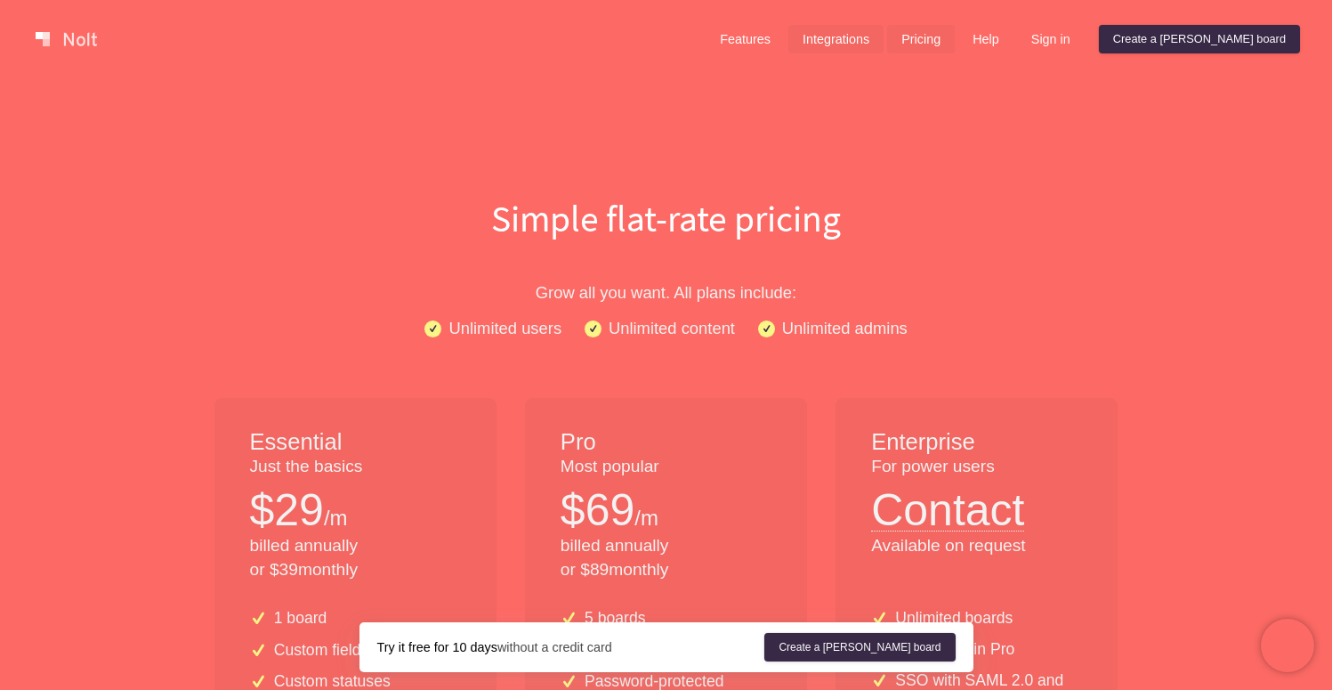
click at [884, 38] on link "Integrations" at bounding box center [835, 39] width 95 height 28
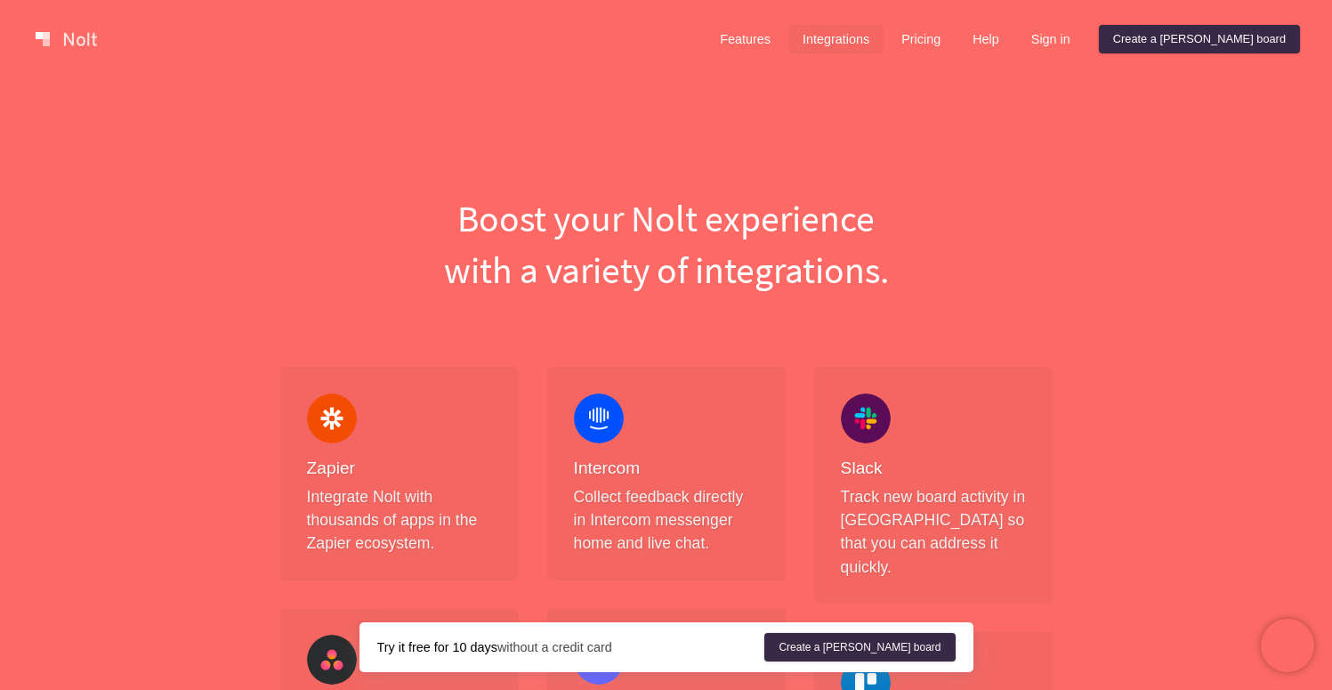
click at [76, 43] on link at bounding box center [66, 39] width 76 height 28
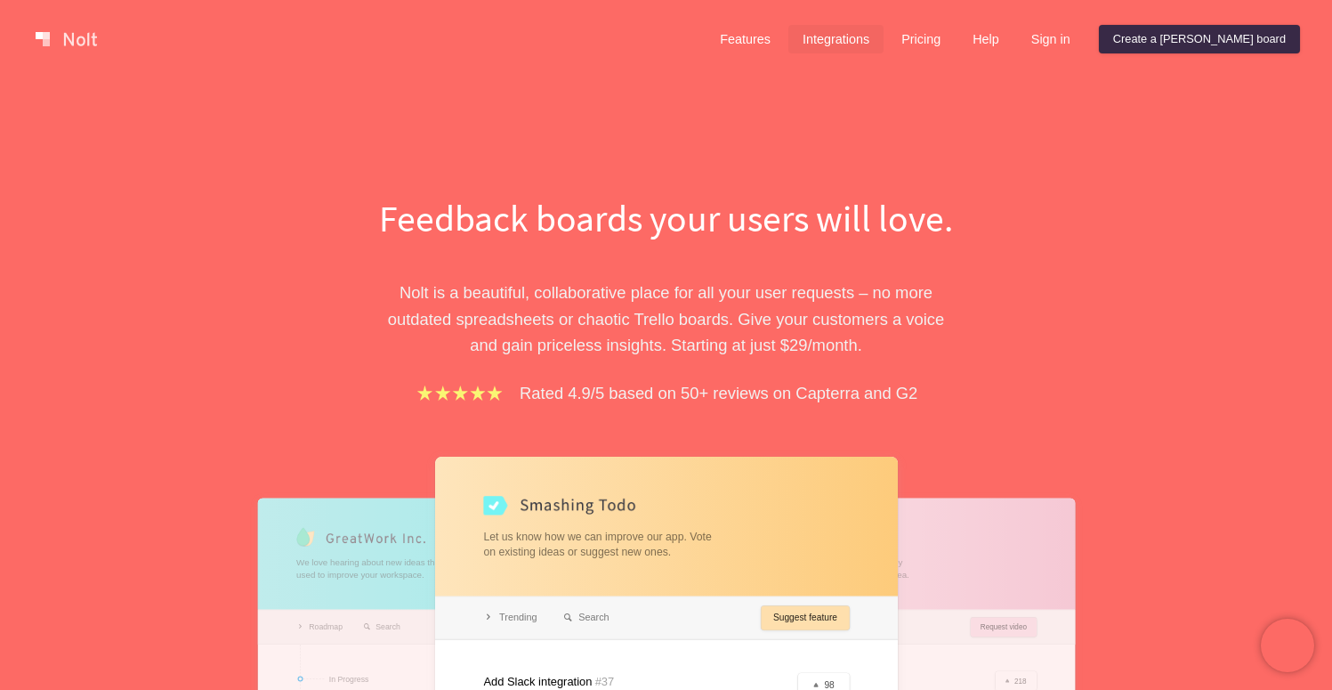
click at [884, 35] on link "Integrations" at bounding box center [835, 39] width 95 height 28
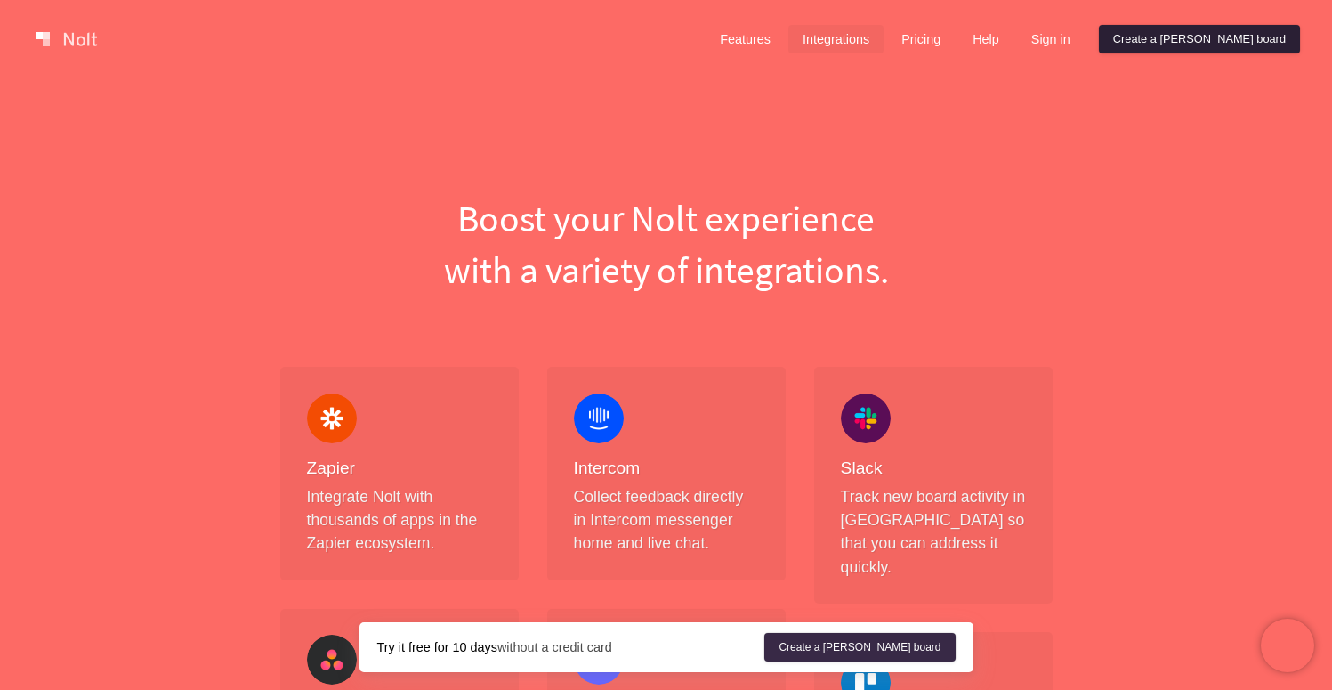
click at [1264, 37] on link "Create a [PERSON_NAME] board" at bounding box center [1199, 39] width 201 height 28
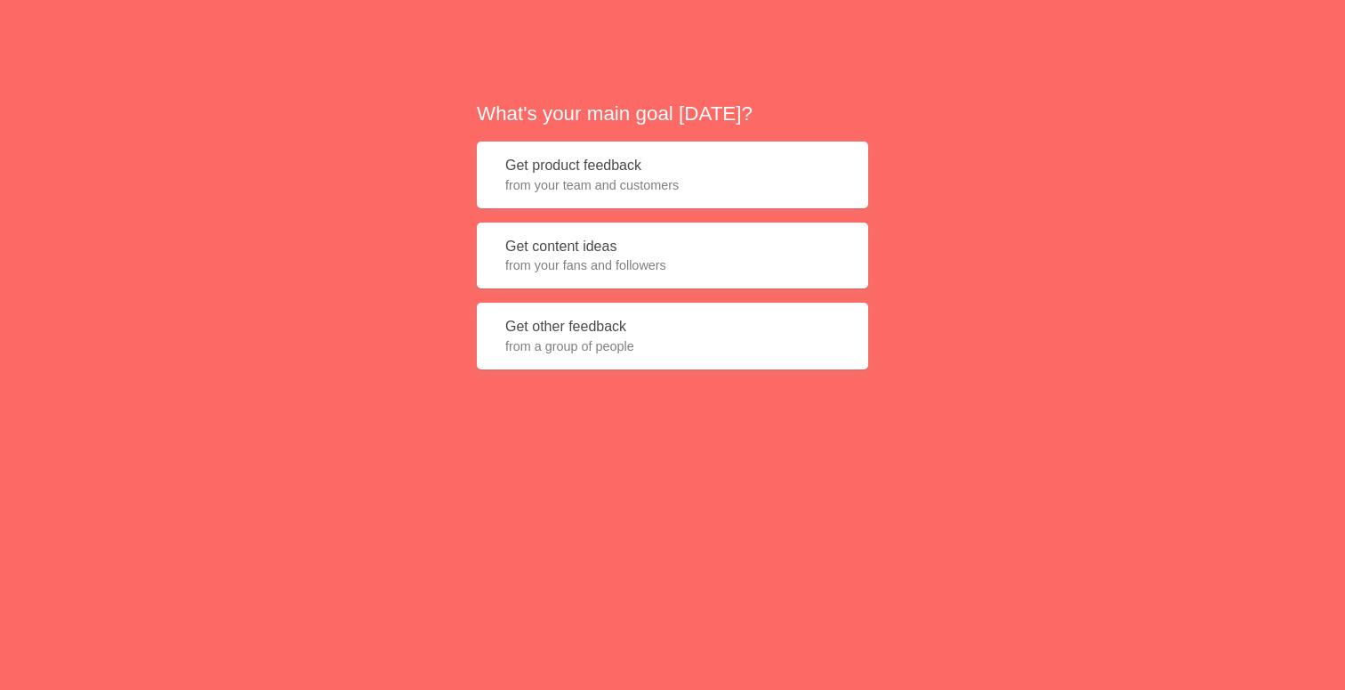
click at [610, 176] on span "from your team and customers" at bounding box center [672, 185] width 335 height 18
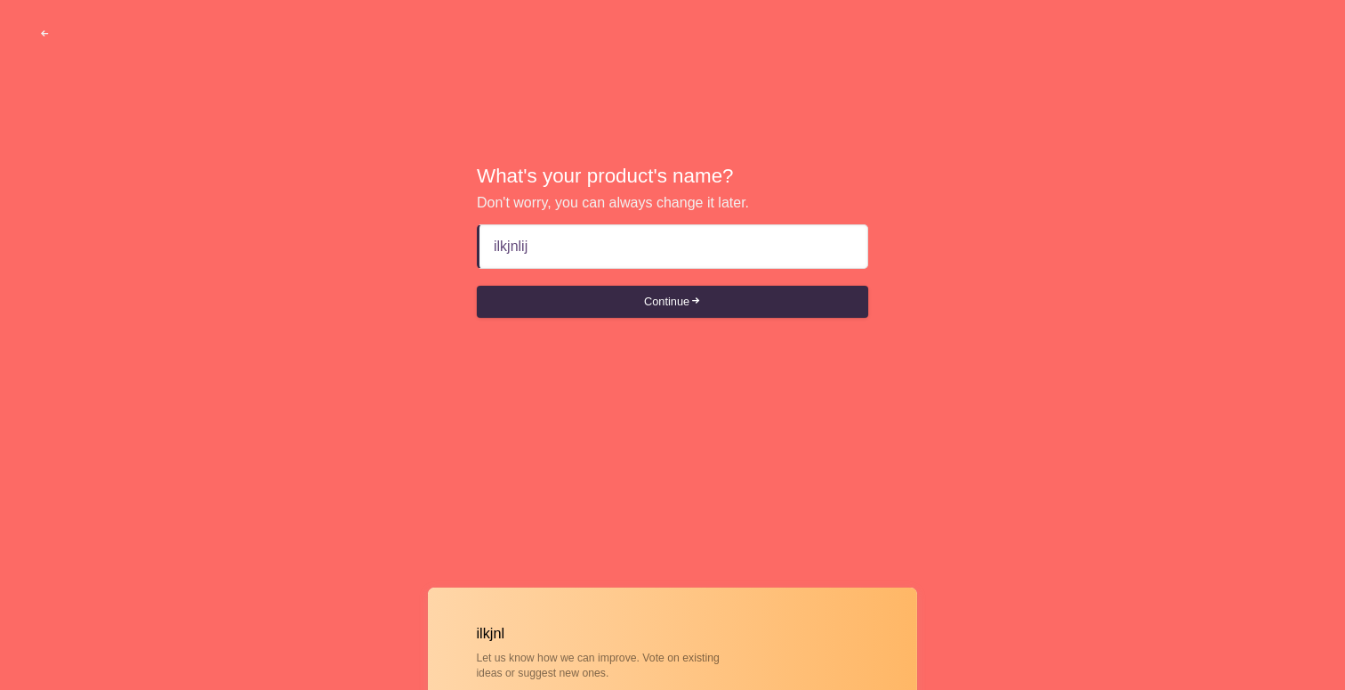
type input "ilkjnlijl"
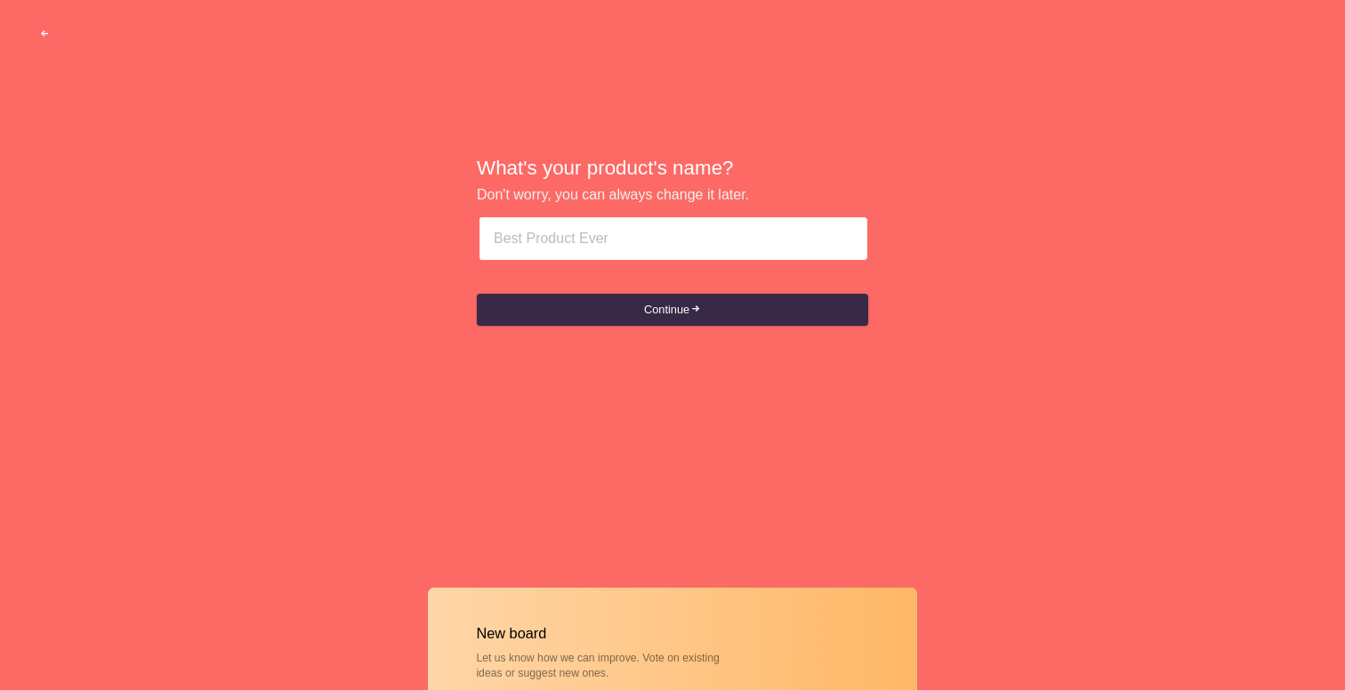
click at [47, 28] on span "button" at bounding box center [45, 34] width 12 height 12
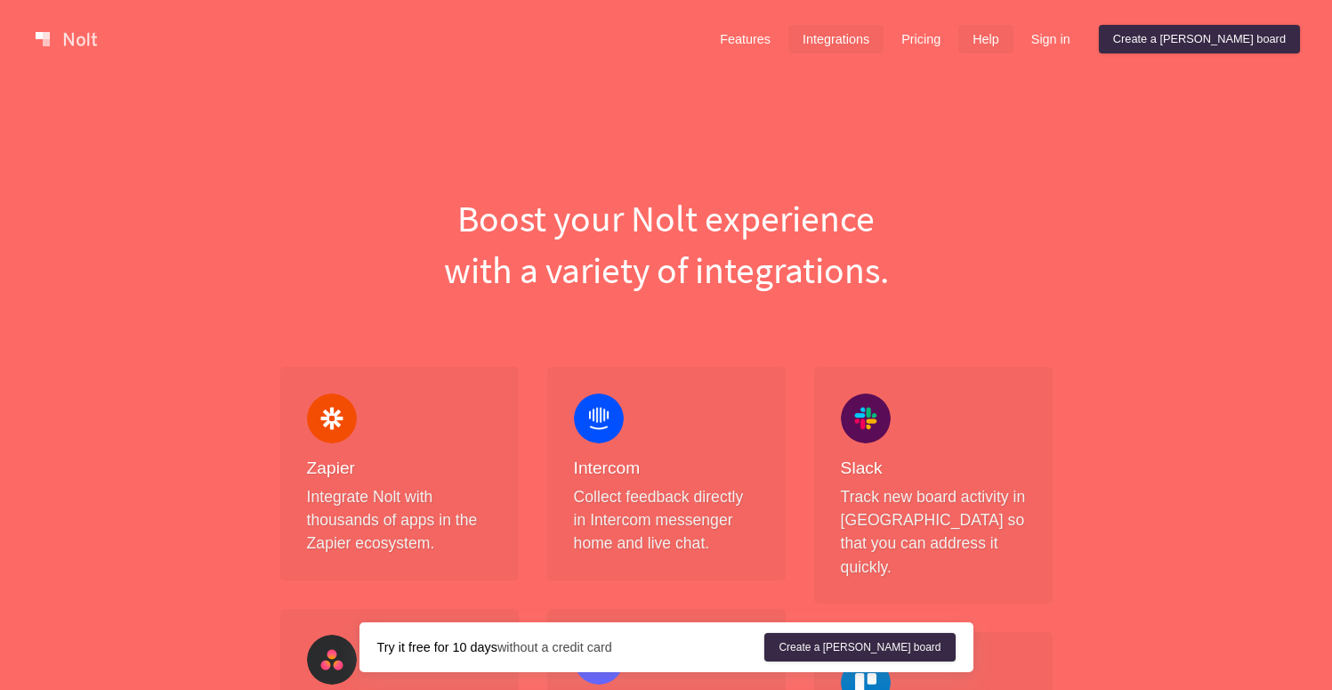
click at [1013, 36] on link "Help" at bounding box center [985, 39] width 55 height 28
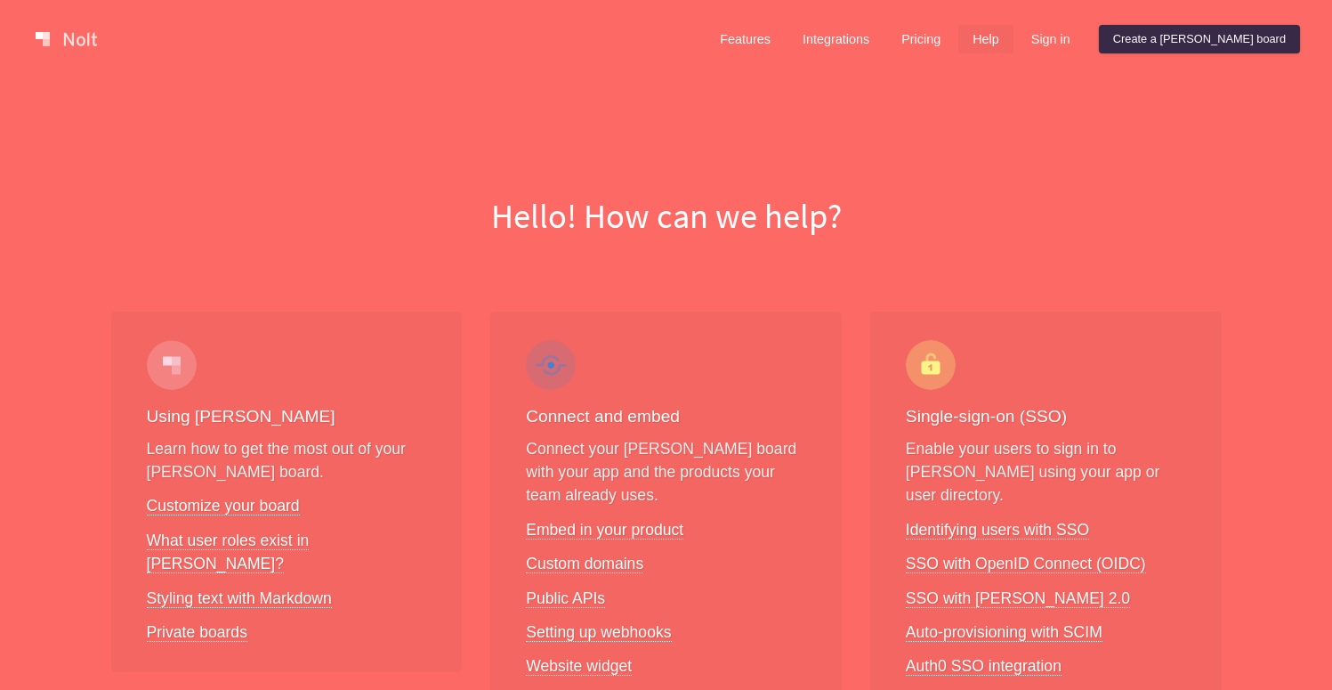
scroll to position [305, 0]
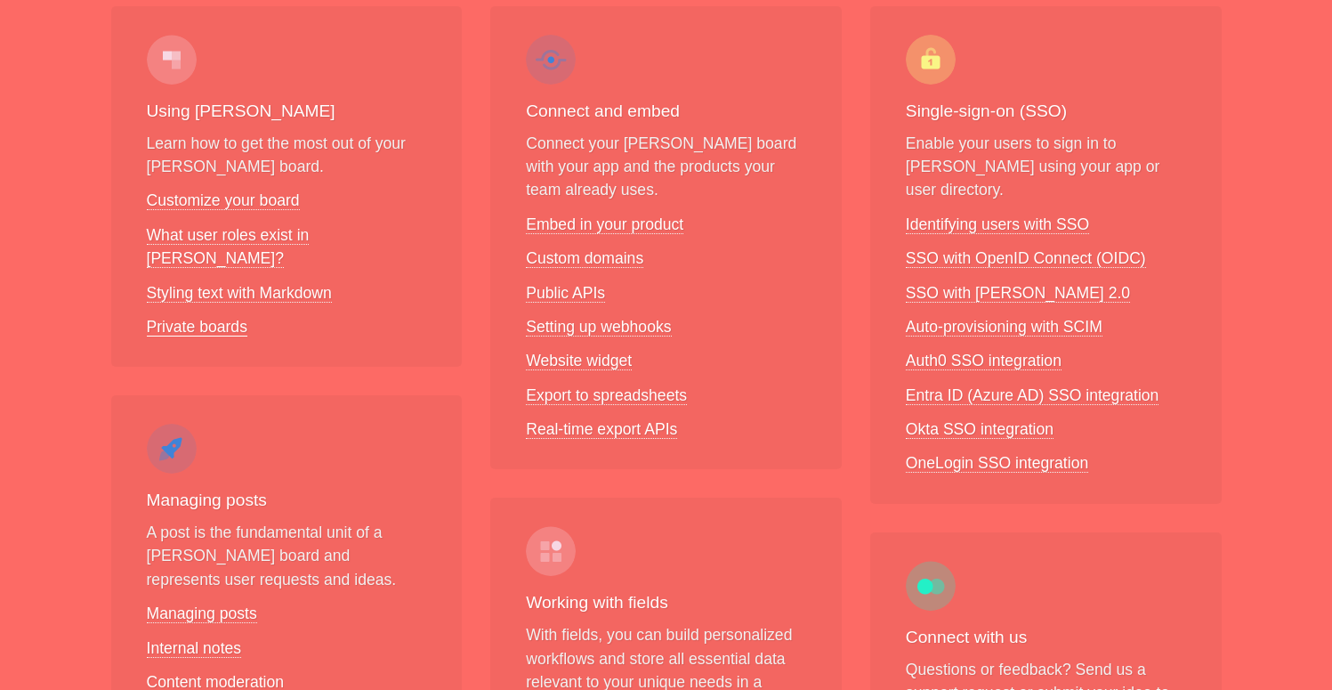
click at [208, 318] on link "Private boards" at bounding box center [197, 327] width 101 height 19
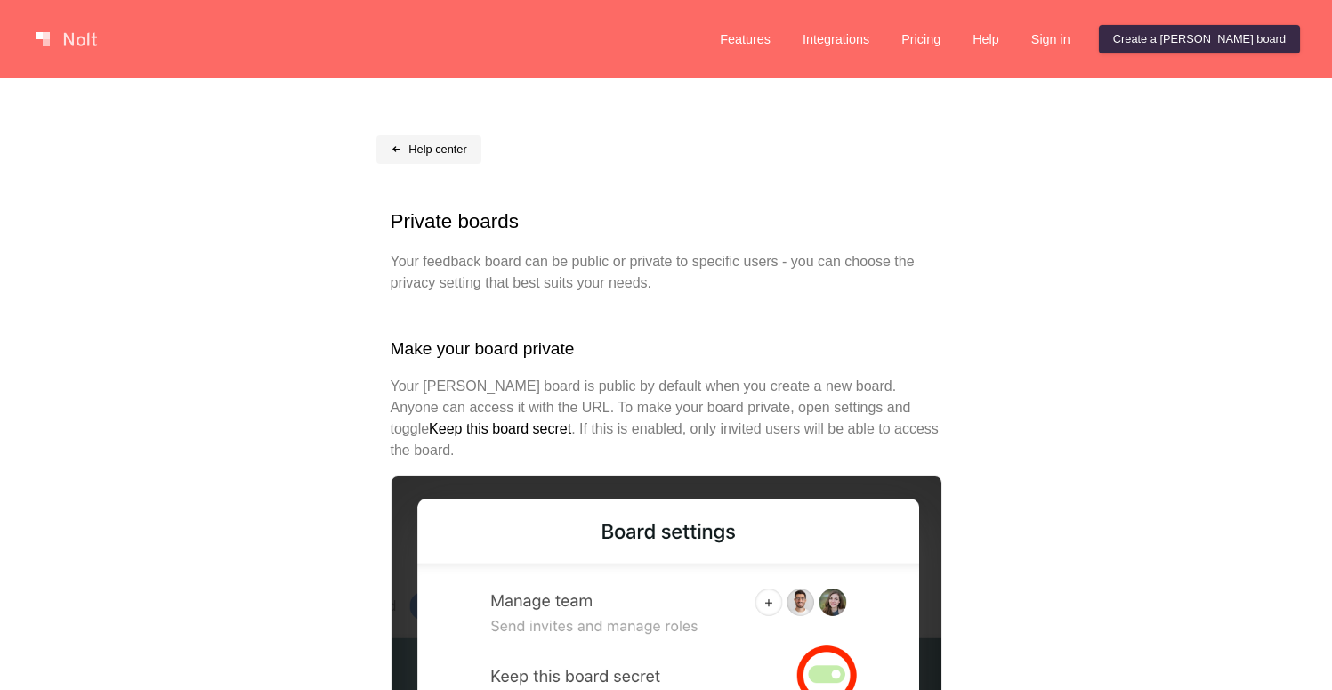
click at [430, 148] on link "Help center" at bounding box center [428, 149] width 105 height 28
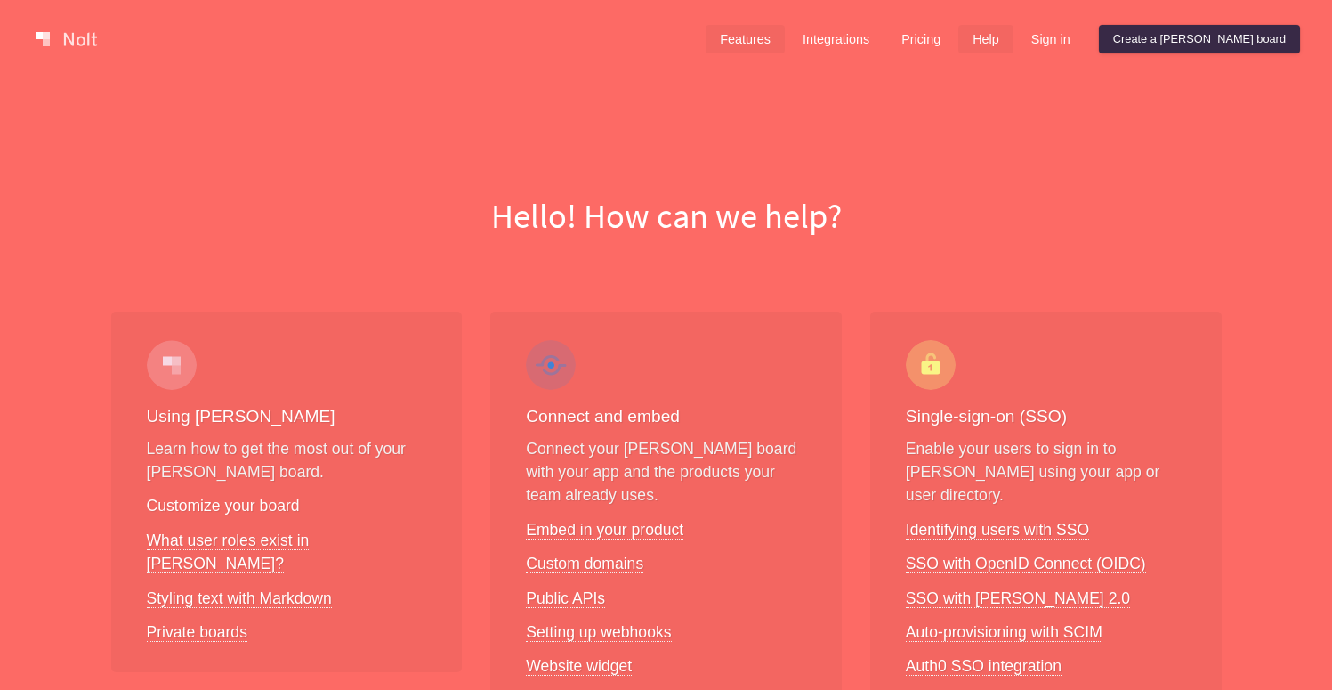
click at [785, 35] on link "Features" at bounding box center [745, 39] width 79 height 28
